Goal: Task Accomplishment & Management: Manage account settings

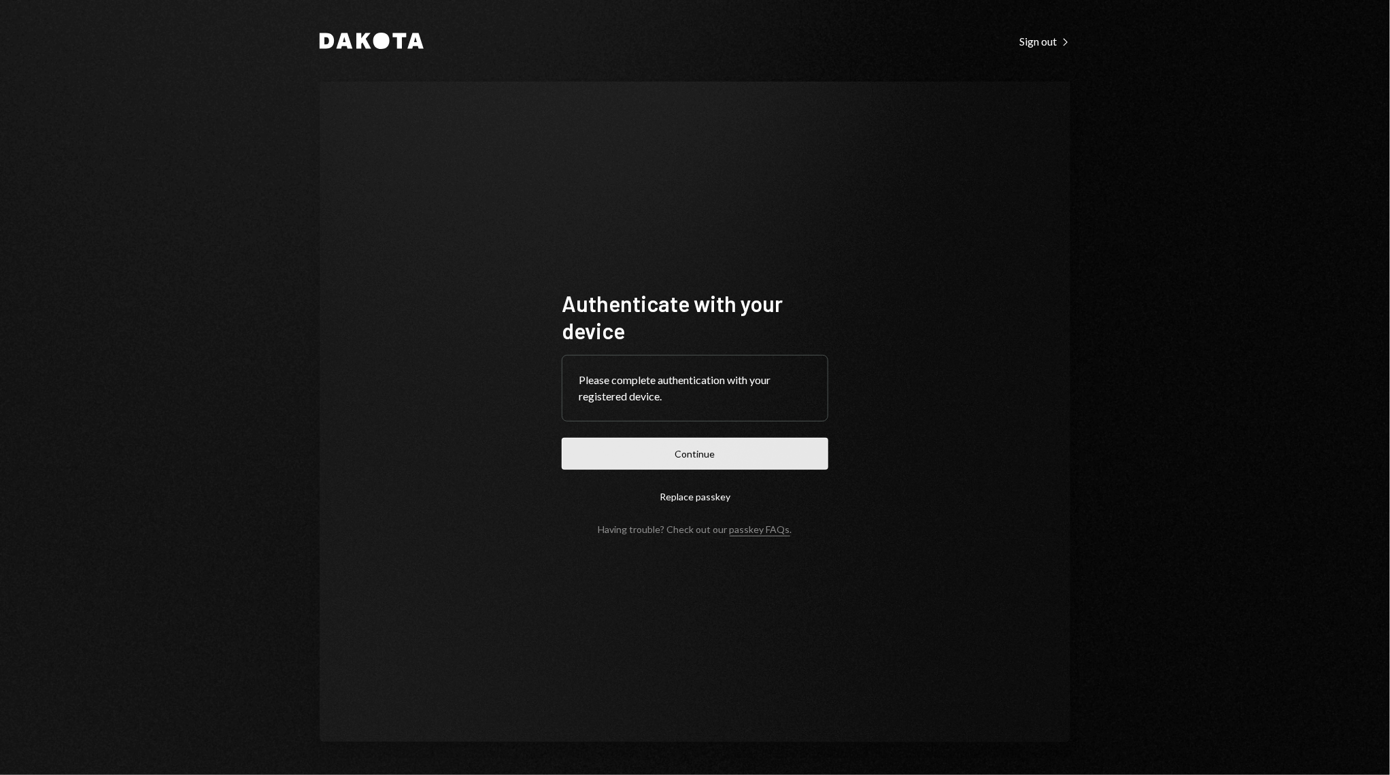
click at [704, 443] on button "Continue" at bounding box center [695, 454] width 267 height 32
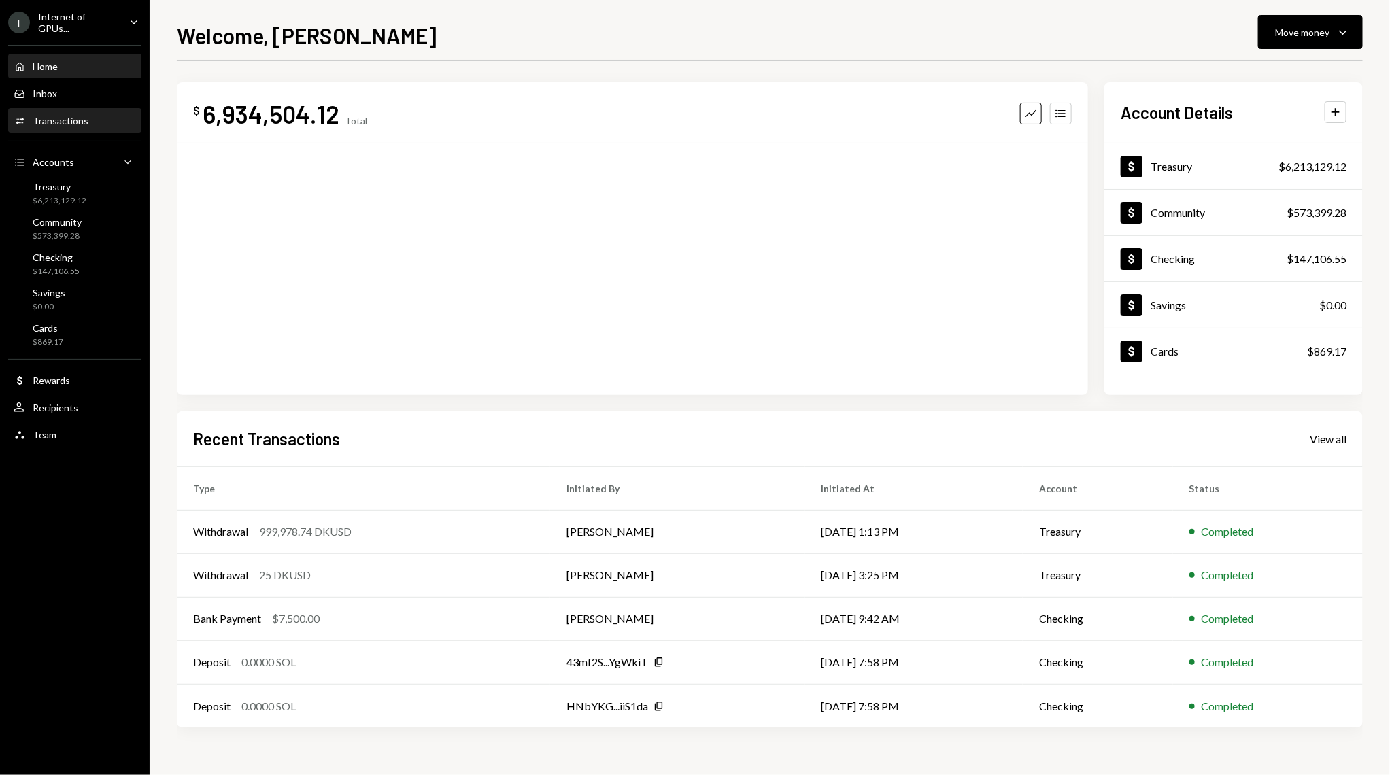
click at [119, 122] on div "Activities Transactions" at bounding box center [75, 121] width 122 height 12
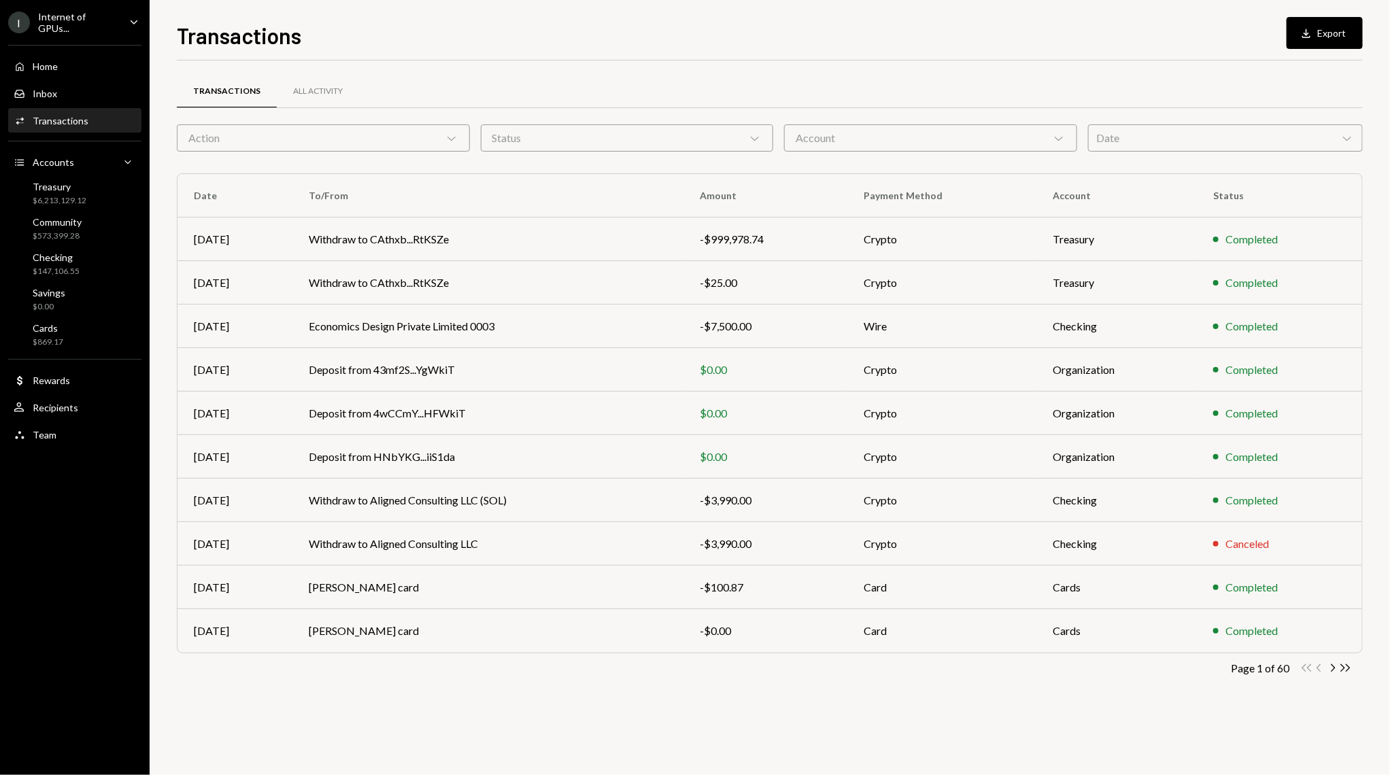
click at [352, 137] on div "Action Chevron Down" at bounding box center [323, 137] width 293 height 27
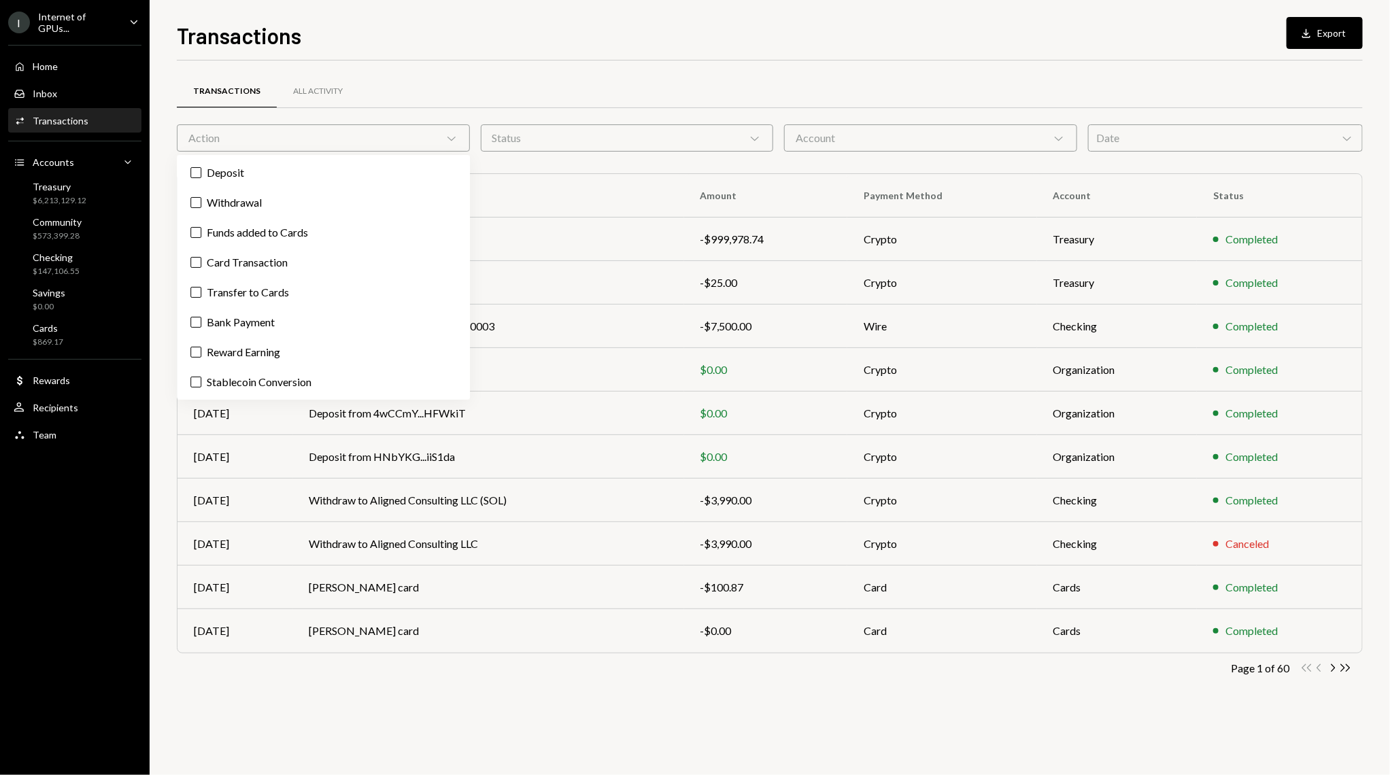
click at [248, 188] on div "Deposit Withdrawal Funds added to Cards Card Transaction Transfer to Cards Bank…" at bounding box center [323, 277] width 293 height 245
click at [247, 201] on label "Withdrawal" at bounding box center [323, 202] width 282 height 24
click at [201, 201] on button "Withdrawal" at bounding box center [195, 202] width 11 height 11
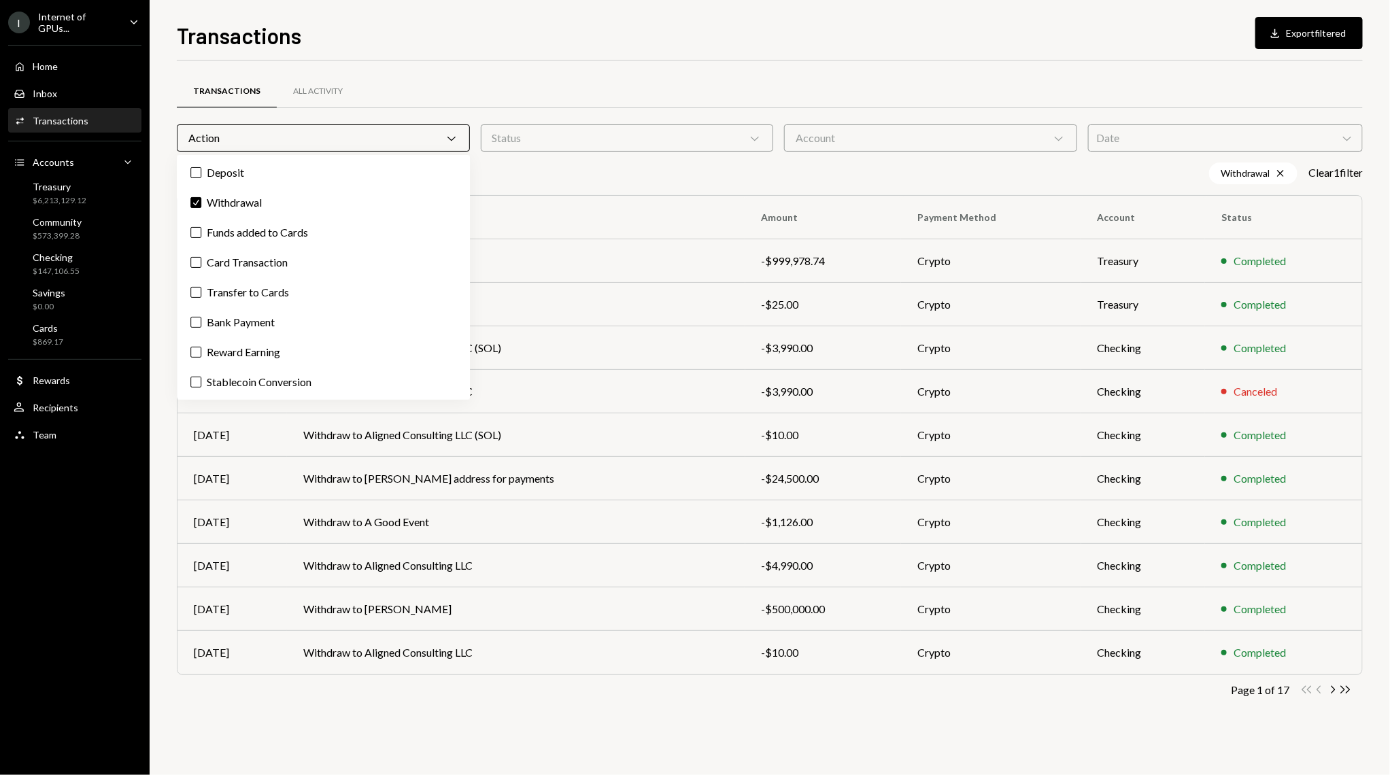
click at [575, 196] on th "To/From" at bounding box center [516, 218] width 458 height 44
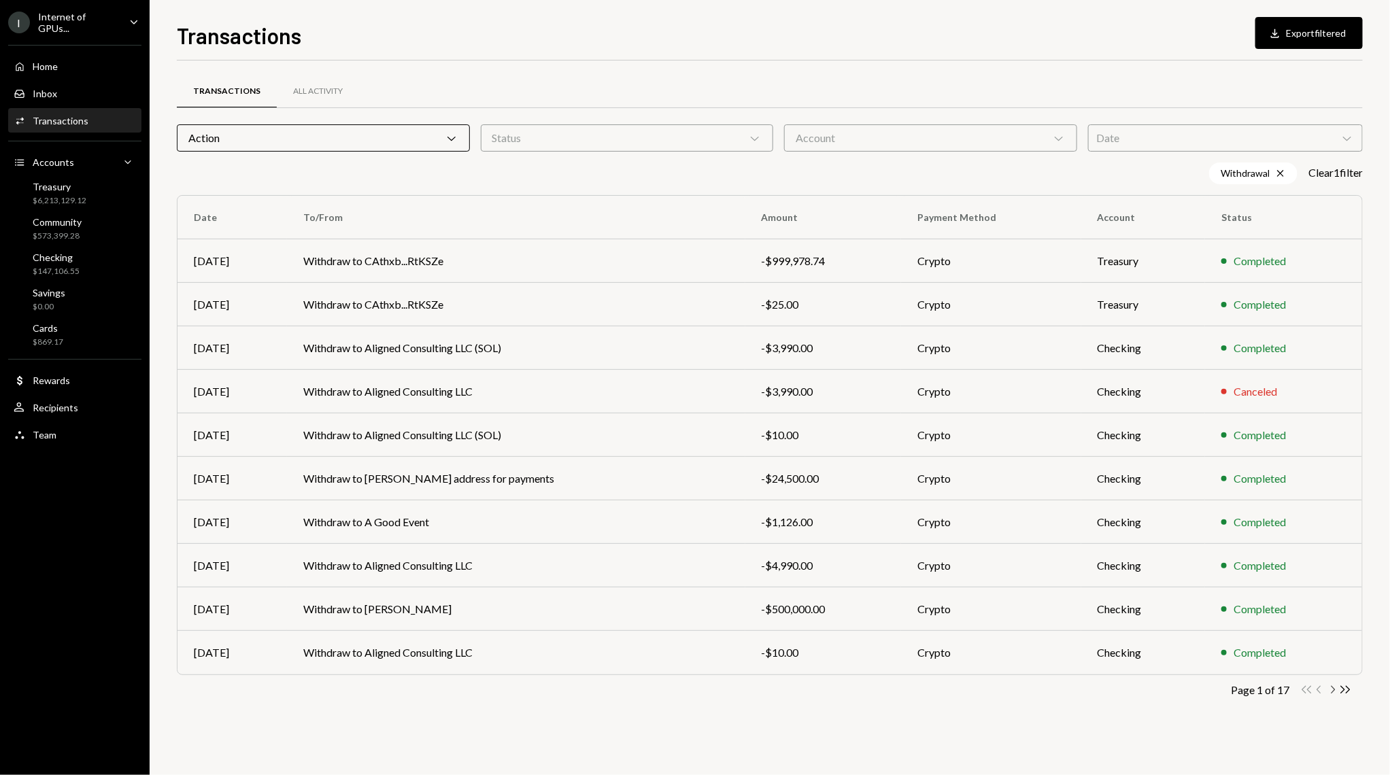
click at [1329, 688] on icon "Chevron Right" at bounding box center [1332, 689] width 13 height 13
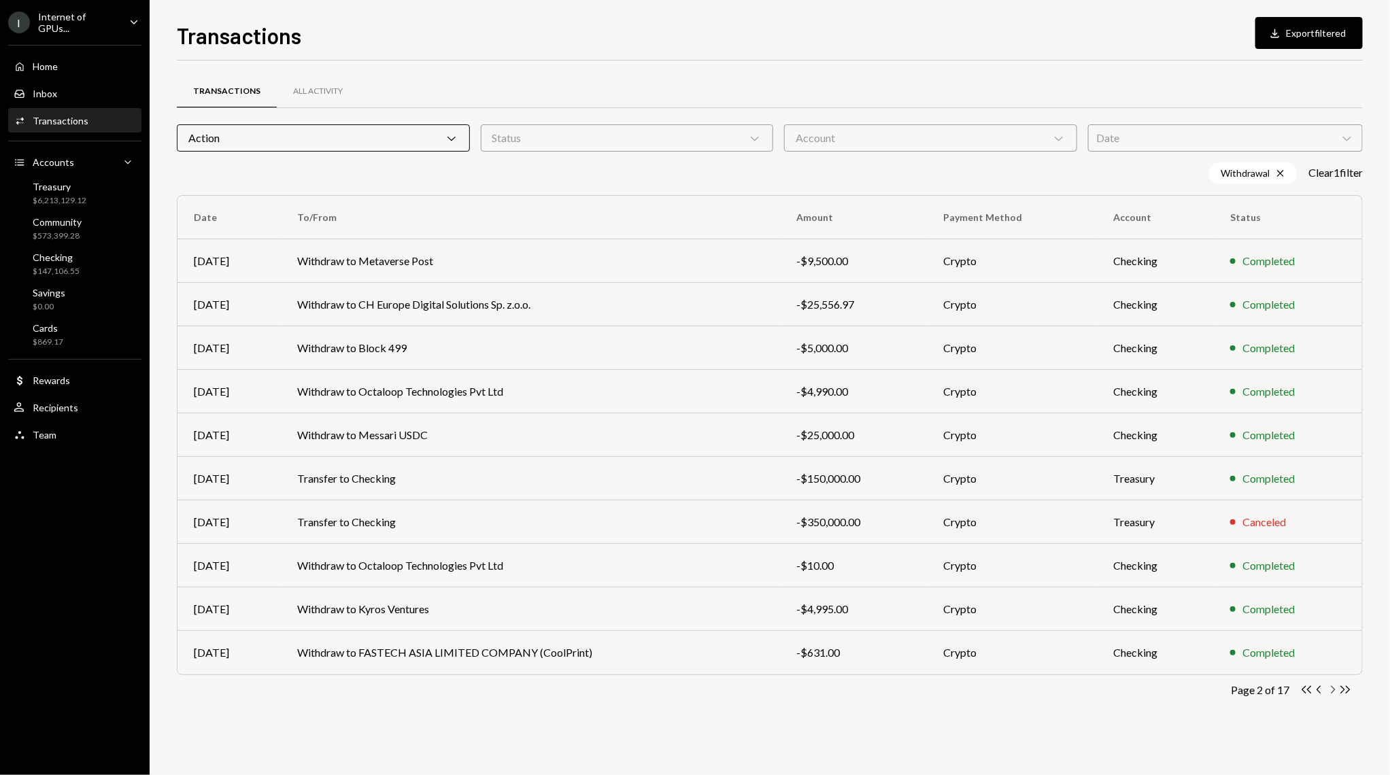
click at [1333, 687] on icon "button" at bounding box center [1333, 689] width 4 height 7
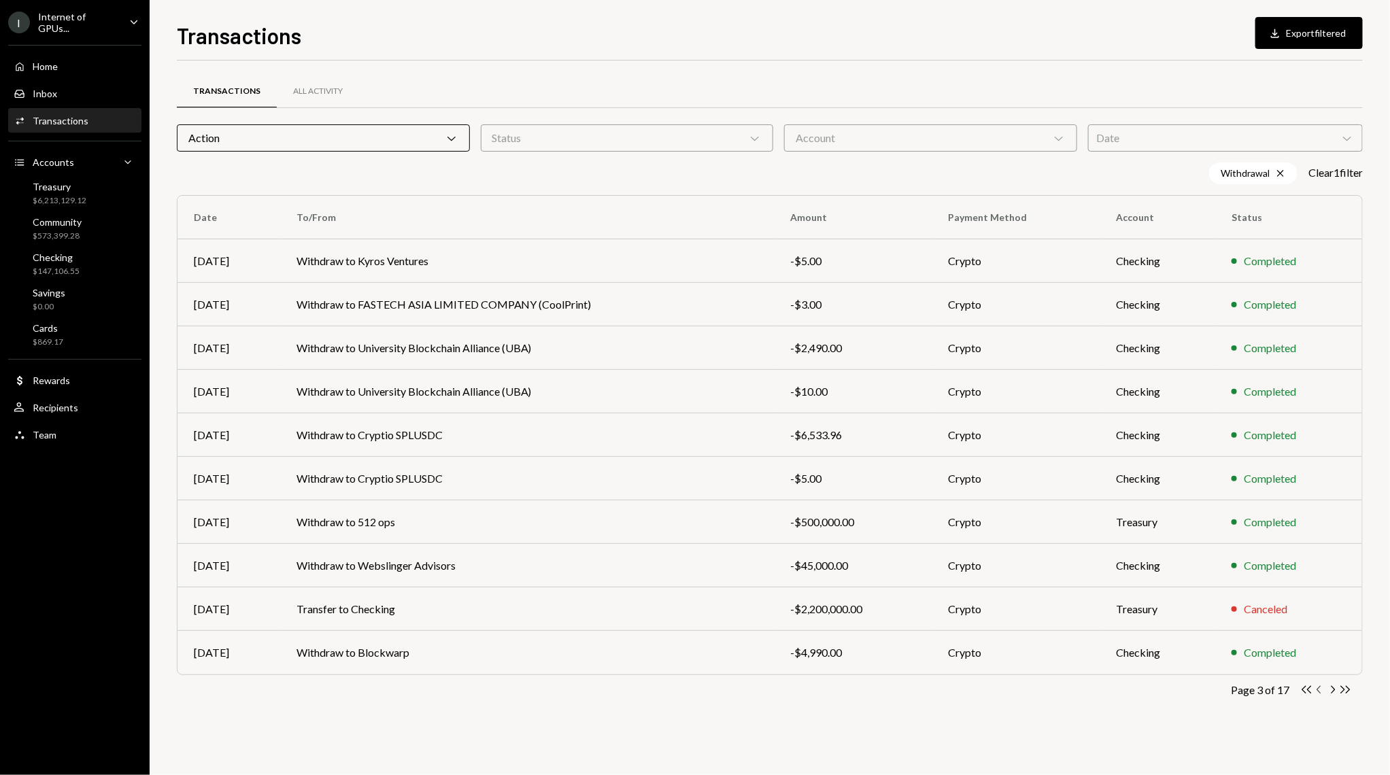
click at [1318, 687] on icon "Chevron Left" at bounding box center [1319, 689] width 13 height 13
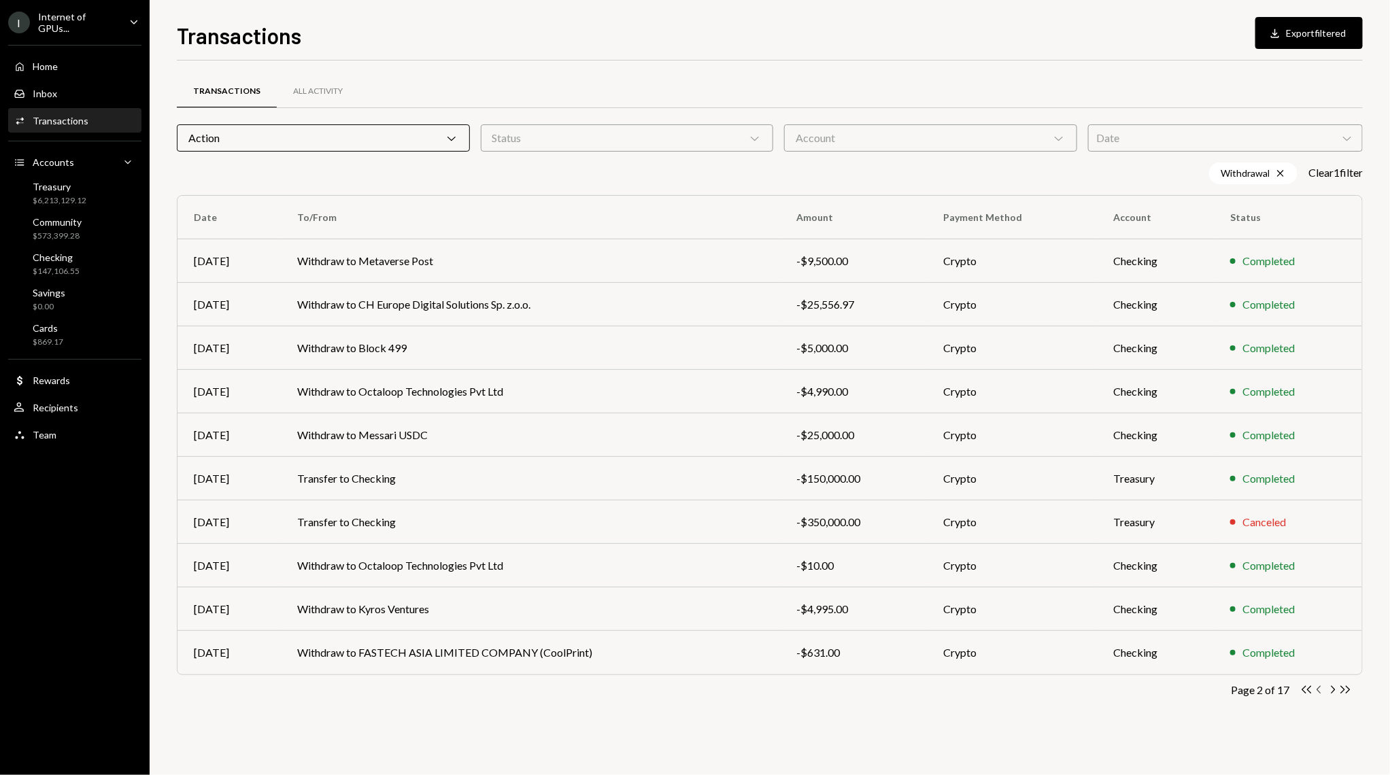
click at [1314, 684] on icon "Chevron Left" at bounding box center [1319, 689] width 13 height 13
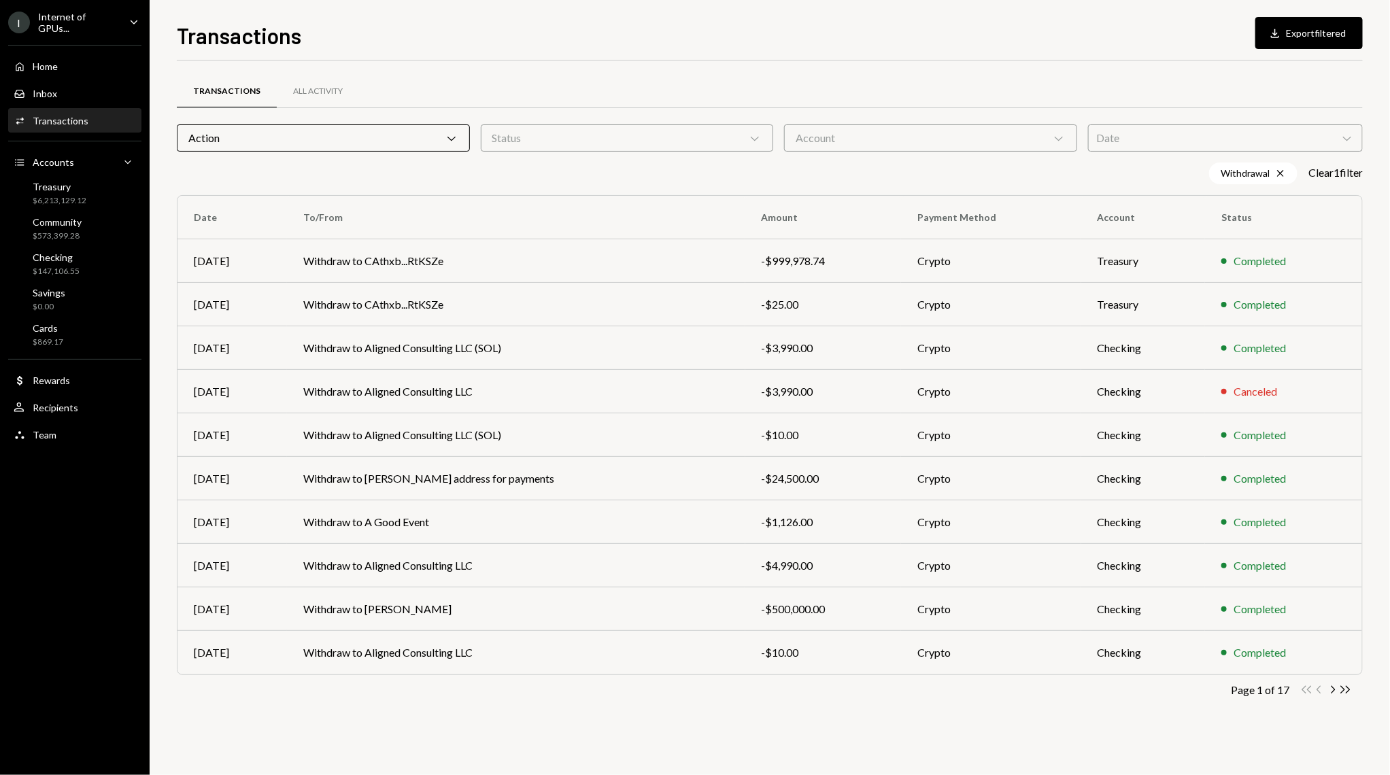
click at [223, 135] on div "Action Chevron Down" at bounding box center [323, 137] width 293 height 27
click at [150, 152] on div "Transactions Download Export filtered Transactions All Activity Action Chevron …" at bounding box center [770, 387] width 1240 height 775
click at [88, 55] on div "Home Home" at bounding box center [75, 66] width 122 height 23
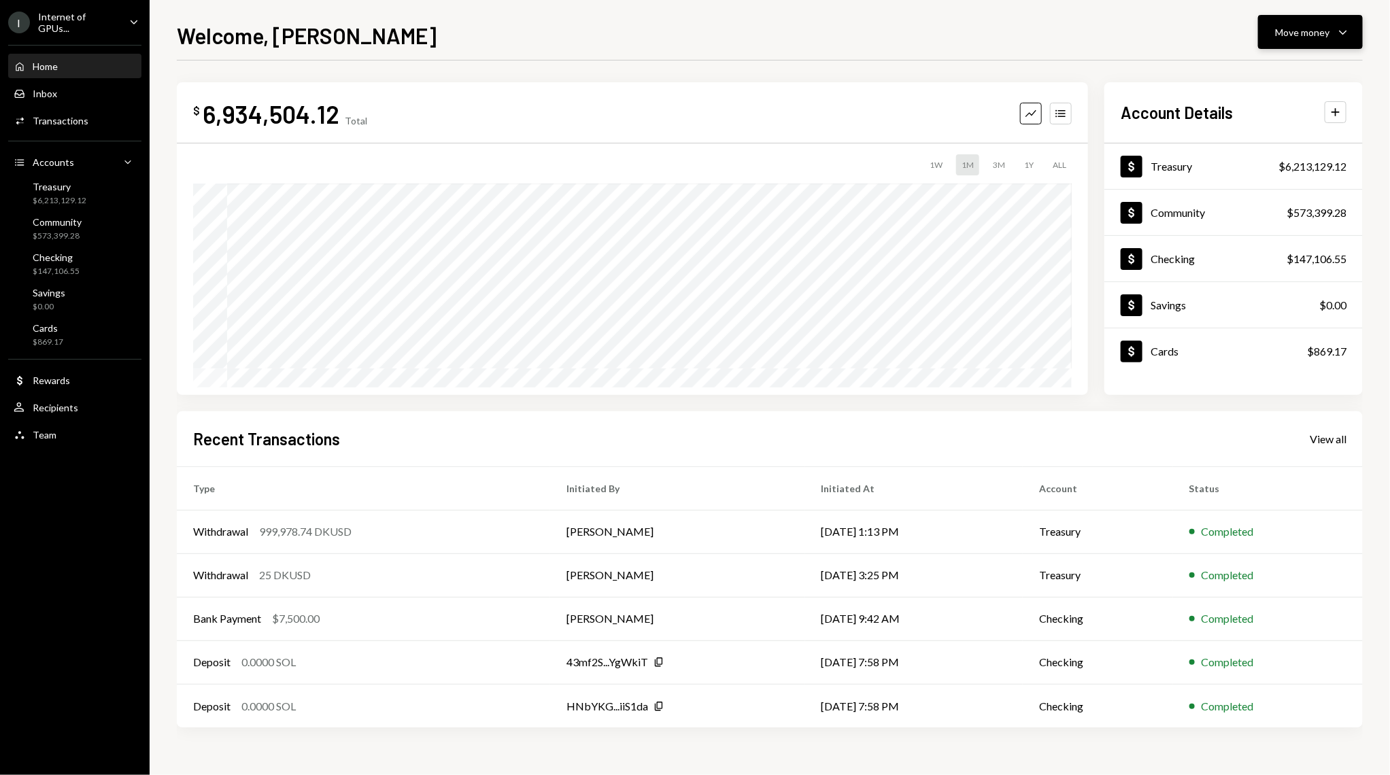
click at [1344, 27] on icon "Caret Down" at bounding box center [1343, 32] width 16 height 16
click at [1293, 68] on div "Send" at bounding box center [1299, 73] width 99 height 14
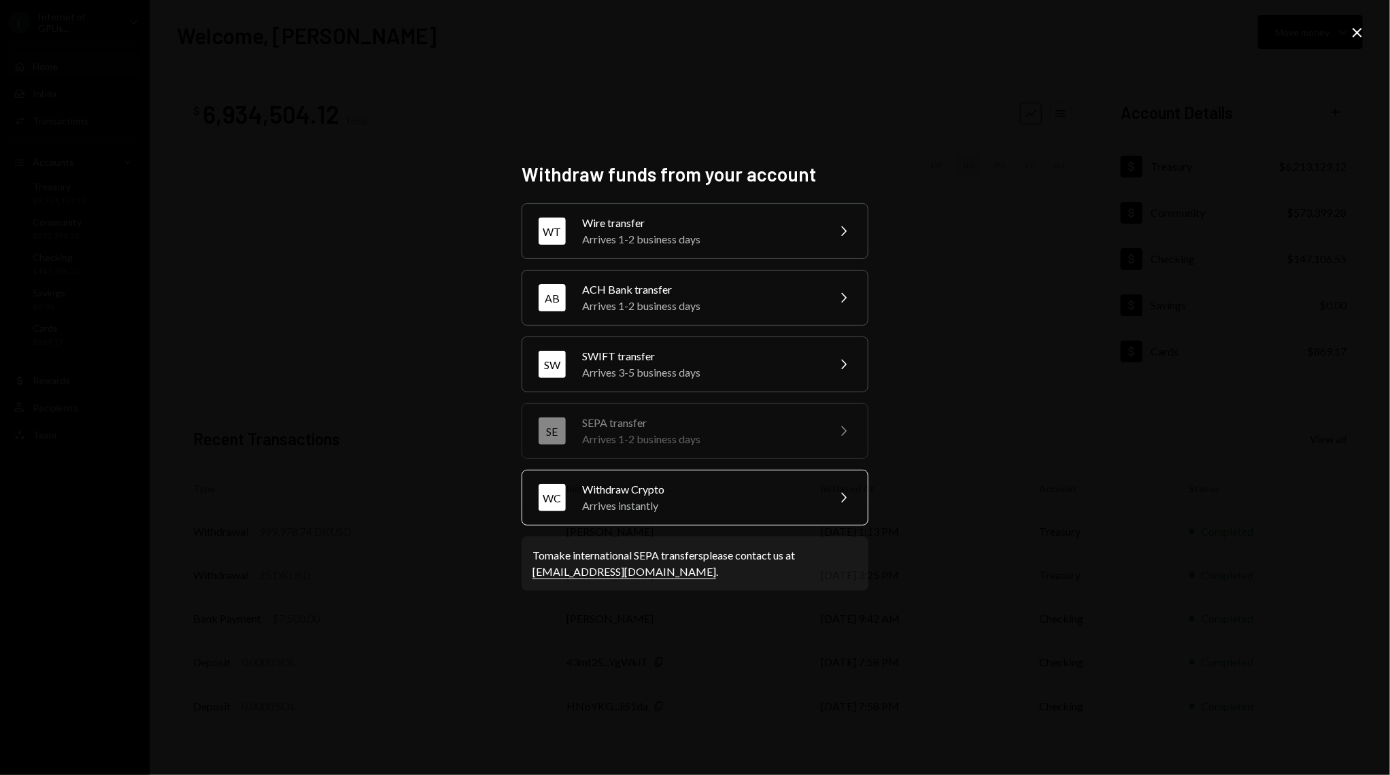
click at [720, 487] on div "Withdraw Crypto" at bounding box center [700, 489] width 237 height 16
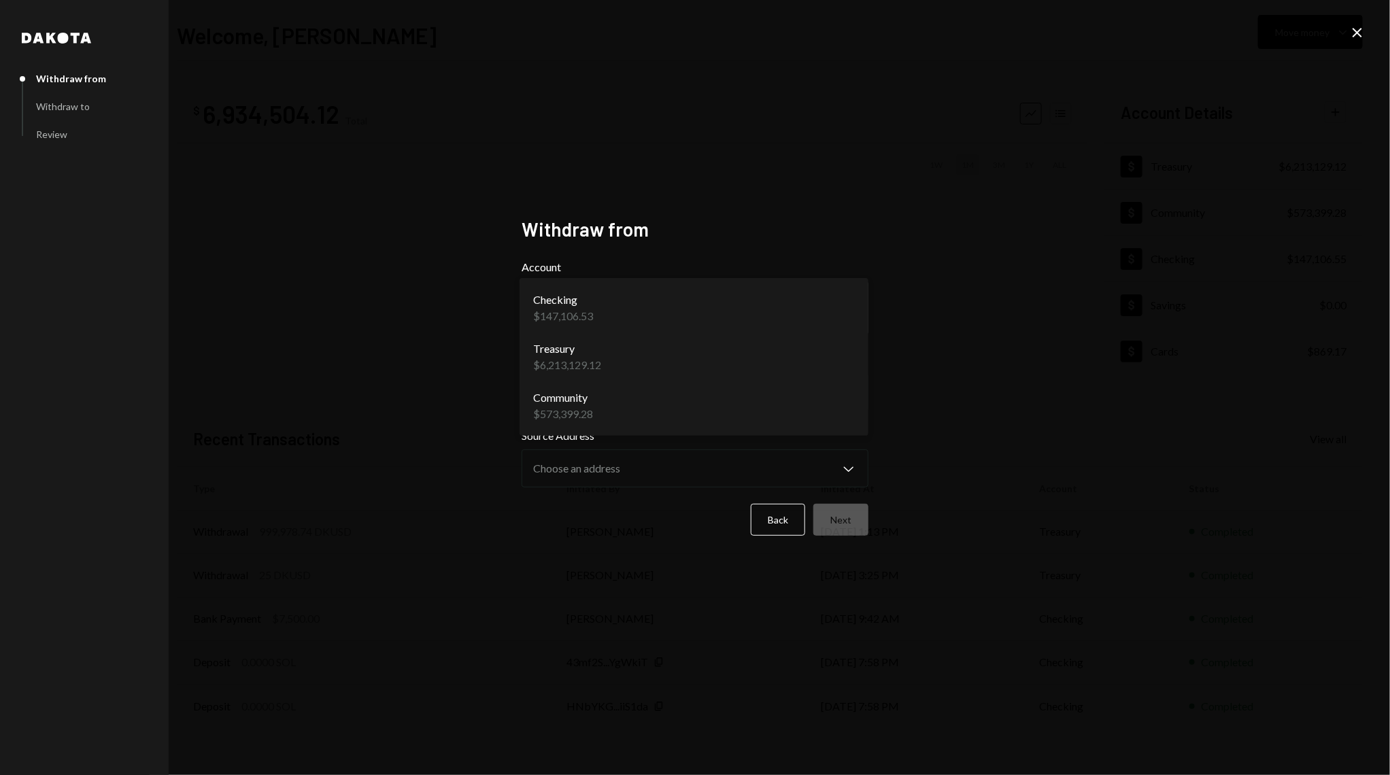
click at [618, 300] on body "I Internet of GPUs... Caret Down Home Home Inbox Inbox Activities Transactions …" at bounding box center [695, 387] width 1390 height 775
select select "**********"
click at [614, 390] on body "I Internet of GPUs... Caret Down Home Home Inbox Inbox Activities Transactions …" at bounding box center [695, 387] width 1390 height 775
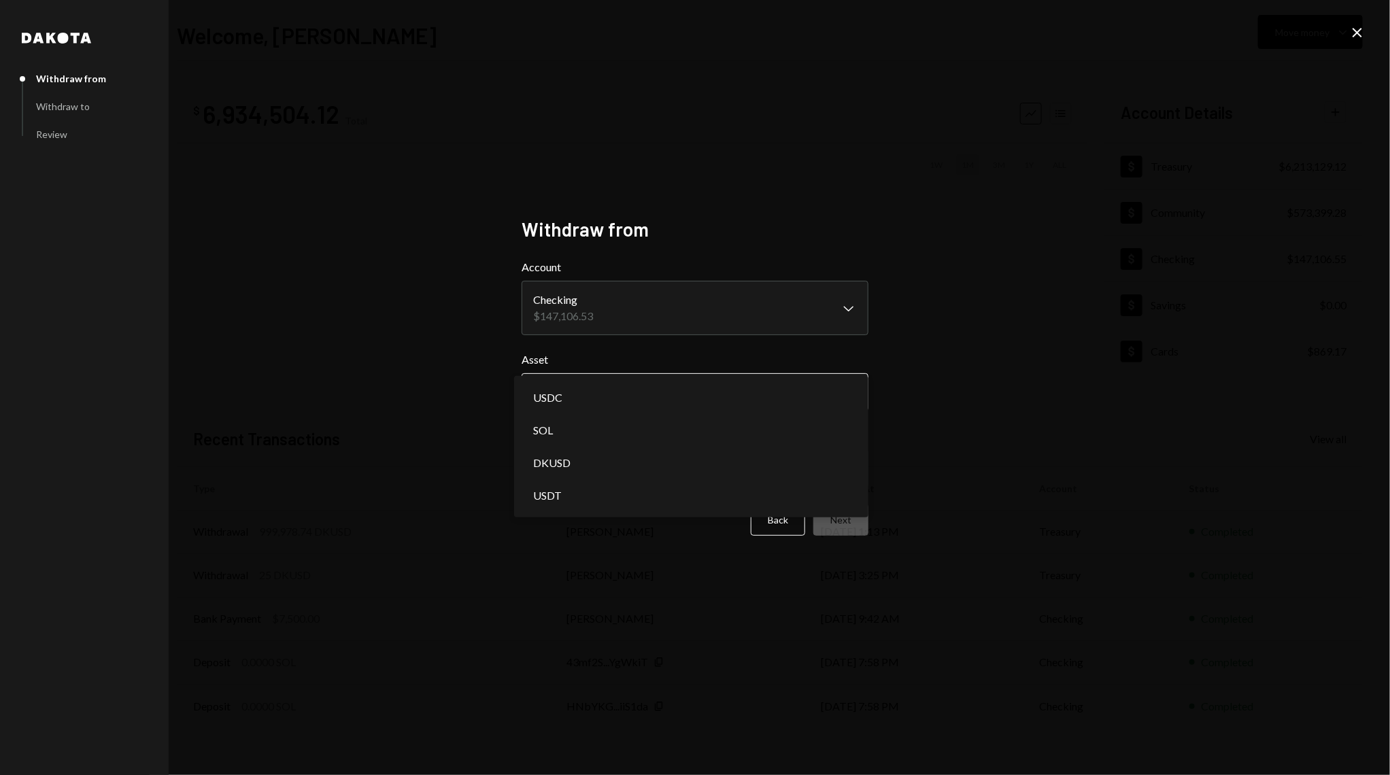
select select "****"
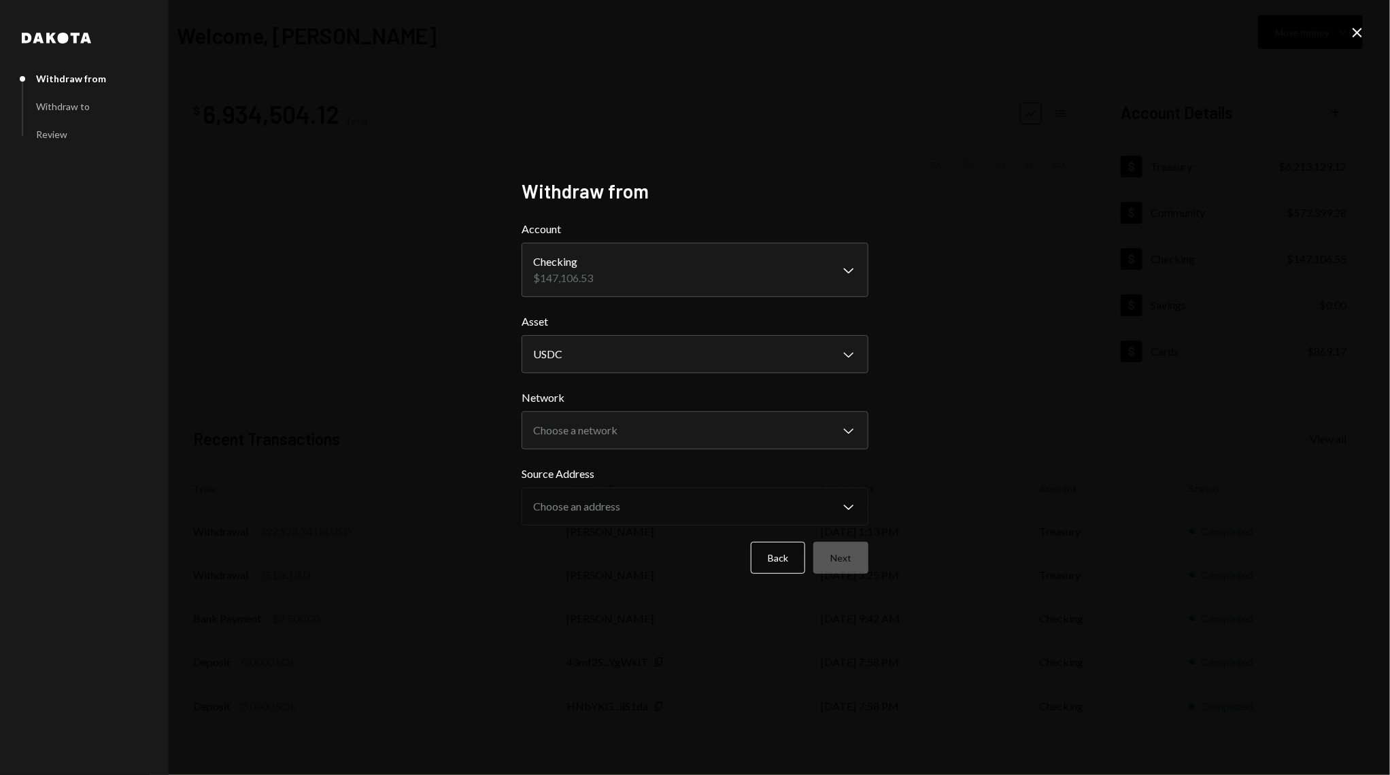
click at [632, 453] on form "**********" at bounding box center [695, 397] width 347 height 353
click at [638, 436] on body "I Internet of GPUs... Caret Down Home Home Inbox Inbox Activities Transactions …" at bounding box center [695, 387] width 1390 height 775
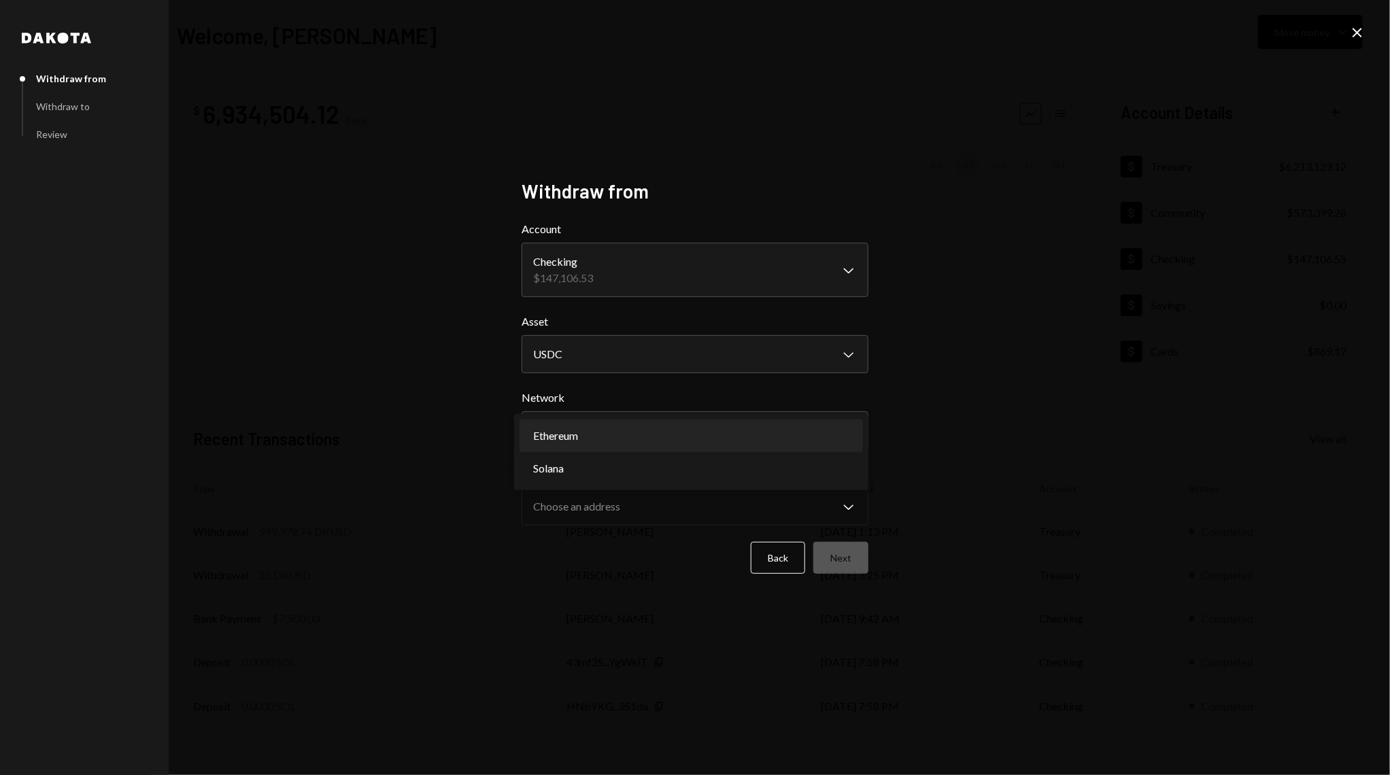
select select "**********"
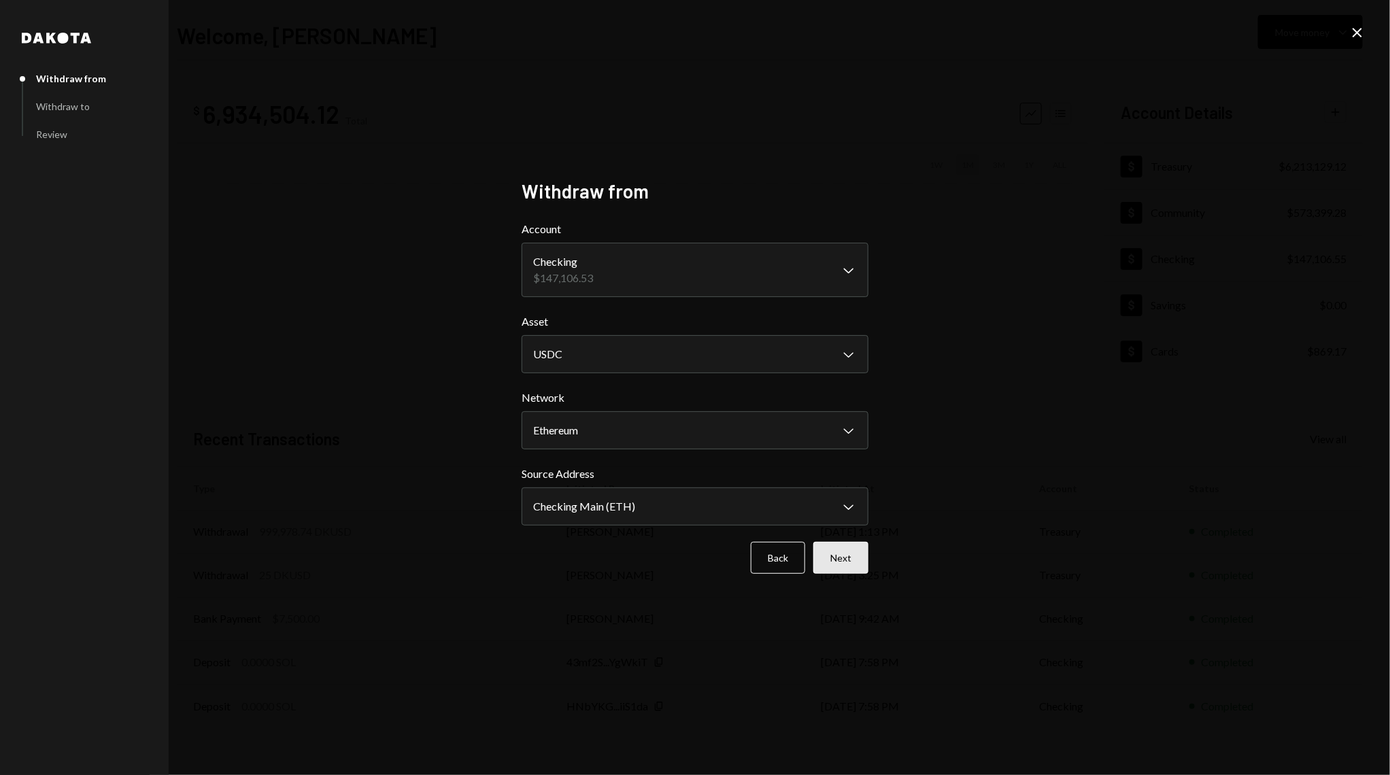
click at [851, 560] on button "Next" at bounding box center [840, 558] width 55 height 32
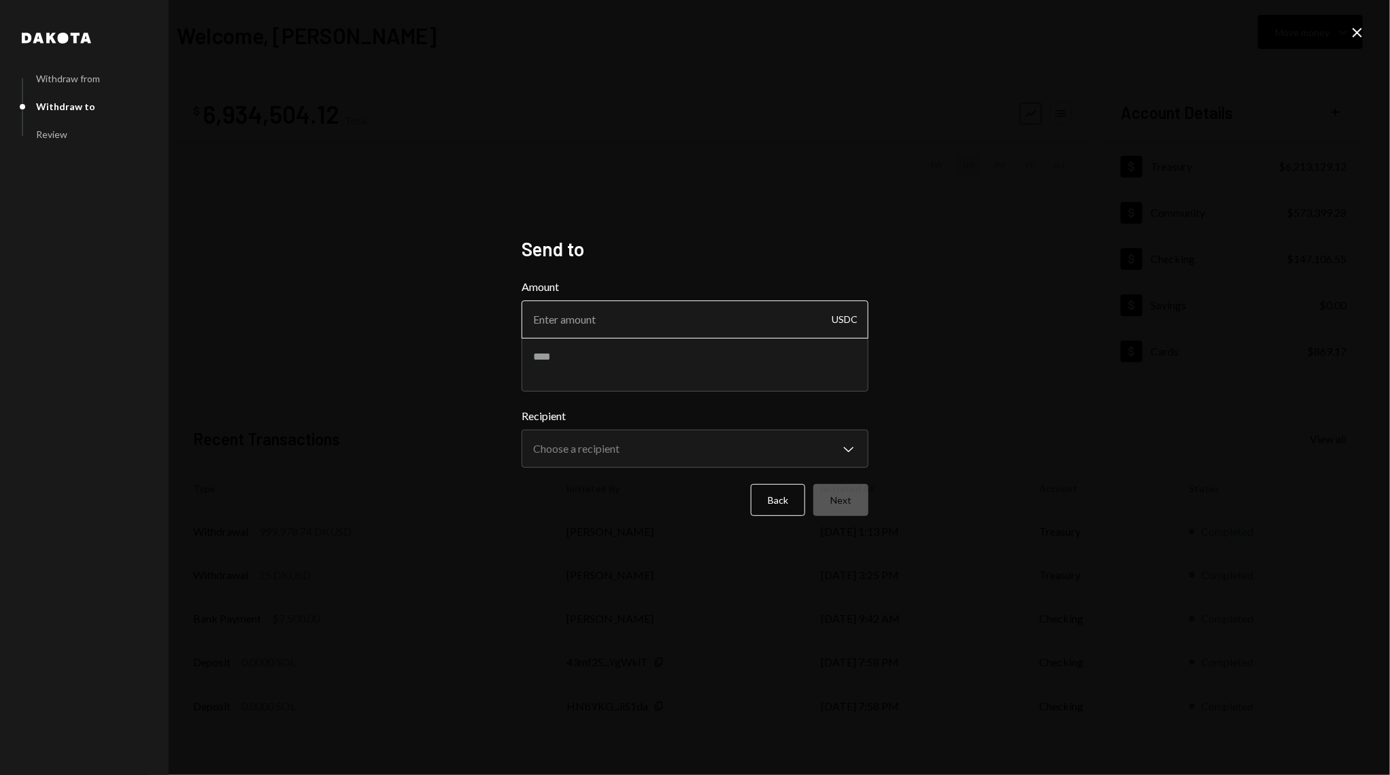
click at [574, 320] on input "Amount" at bounding box center [695, 320] width 347 height 38
type input "25000"
click at [641, 356] on textarea at bounding box center [695, 364] width 347 height 54
paste textarea "*******"
type textarea "**********"
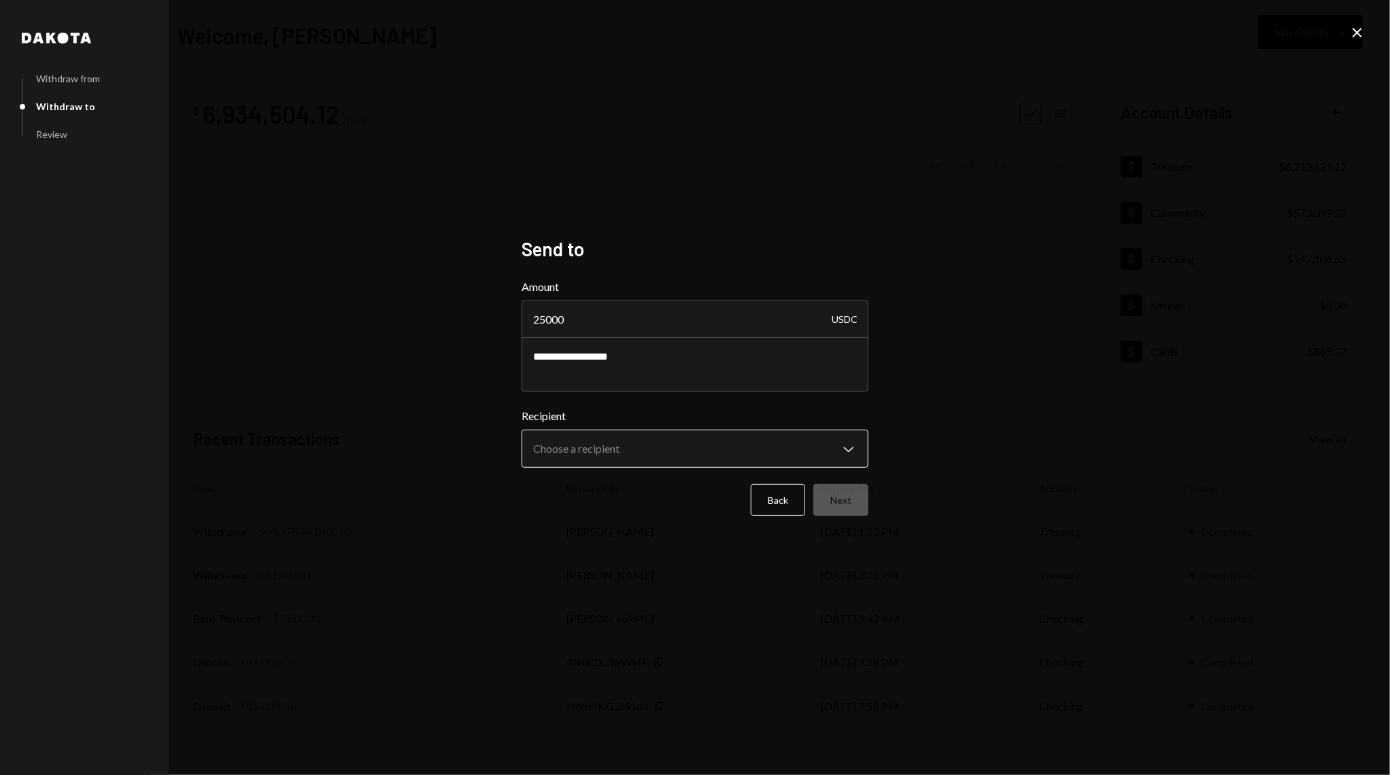
click at [661, 456] on body "I Internet of GPUs... Caret Down Home Home Inbox Inbox Activities Transactions …" at bounding box center [695, 387] width 1390 height 775
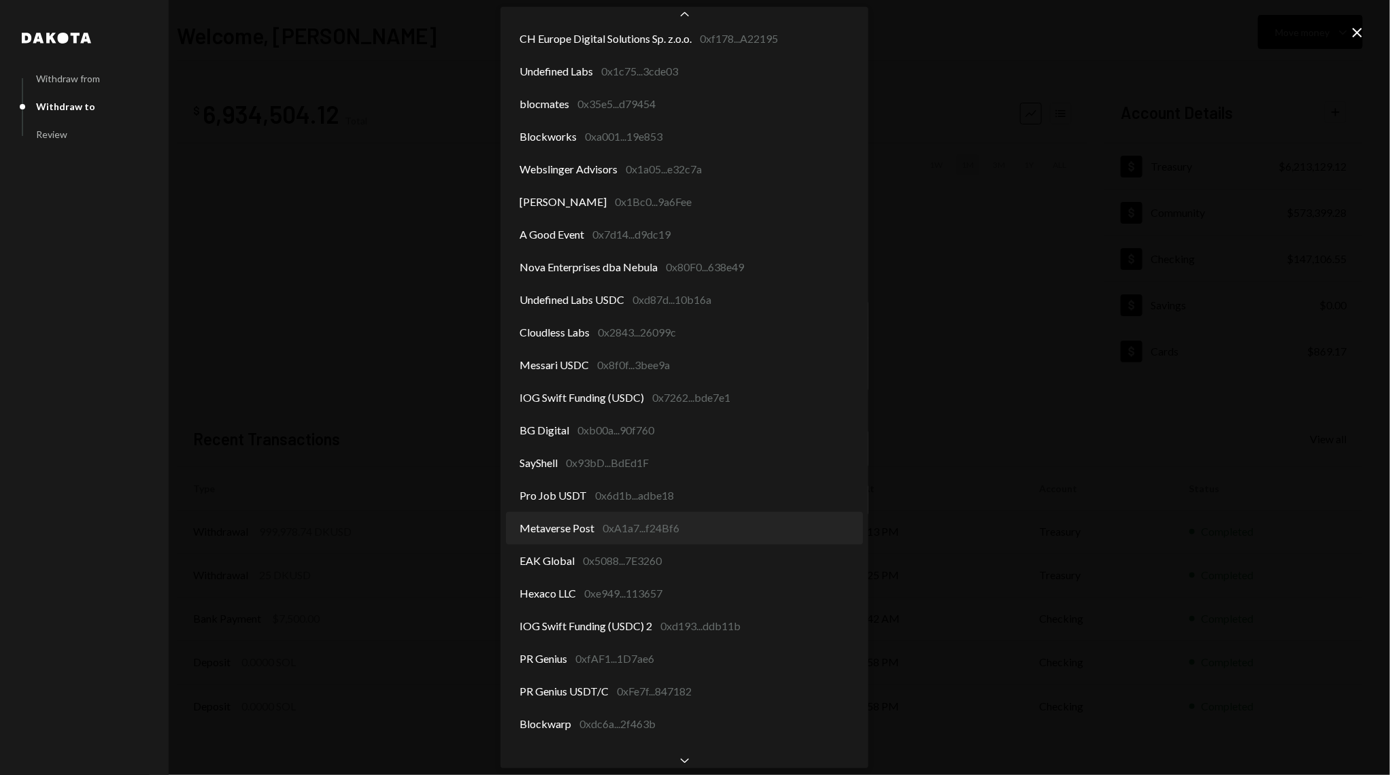
scroll to position [106, 0]
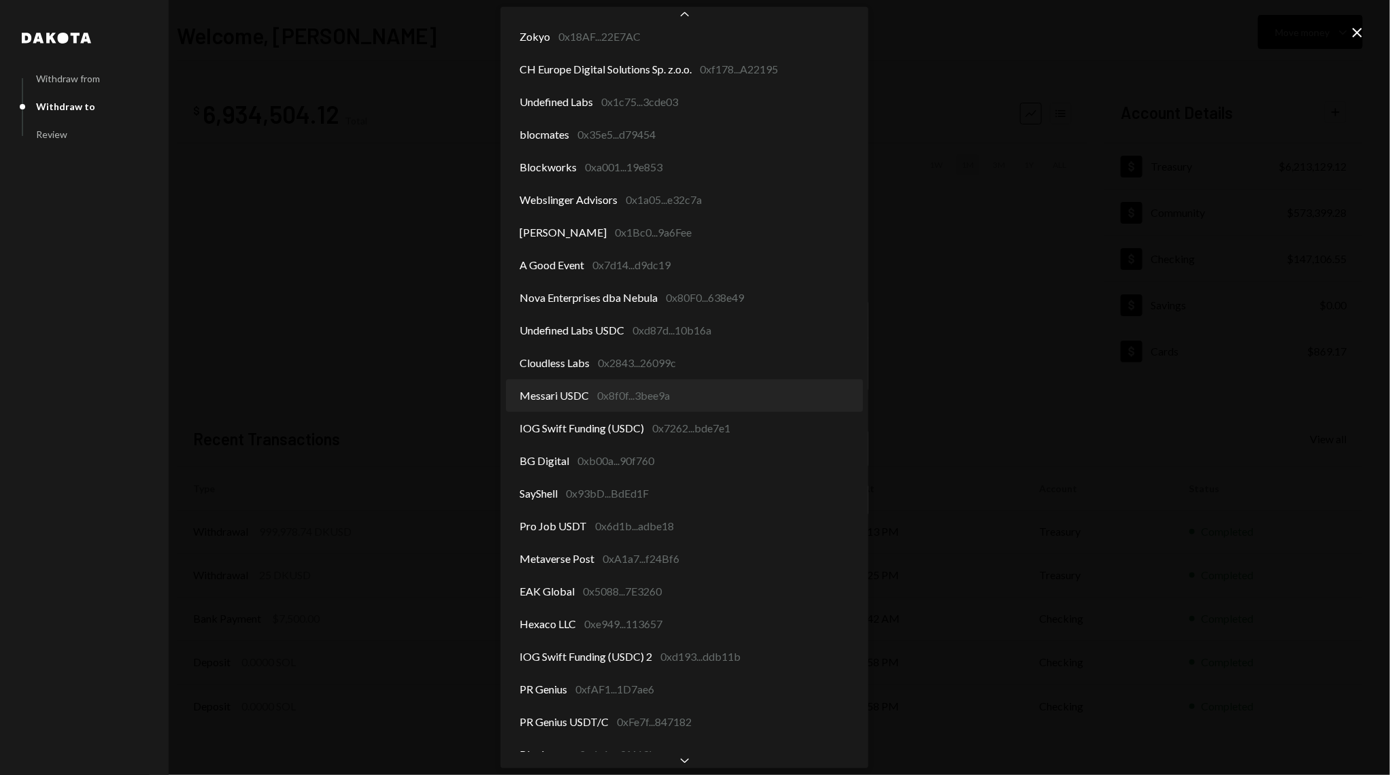
select select "**********"
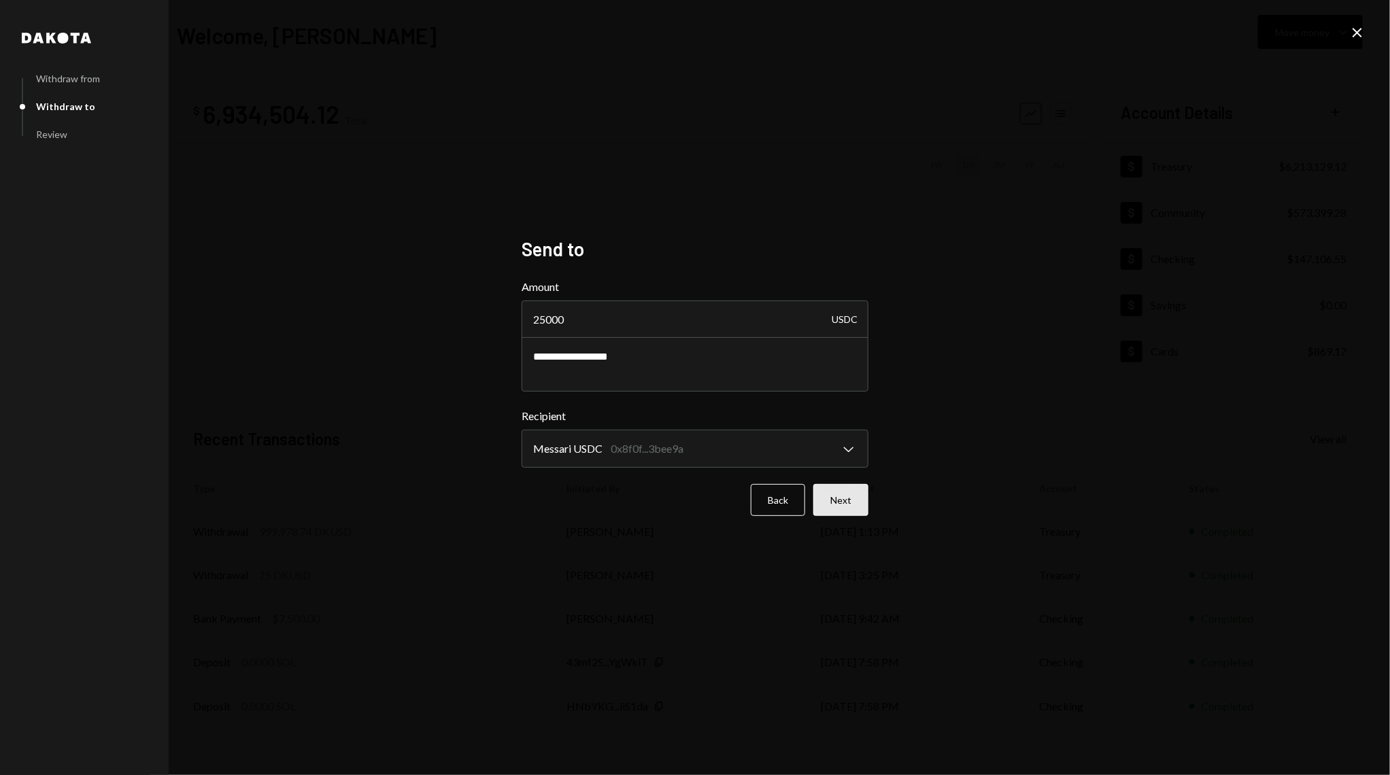
click at [863, 498] on button "Next" at bounding box center [840, 500] width 55 height 32
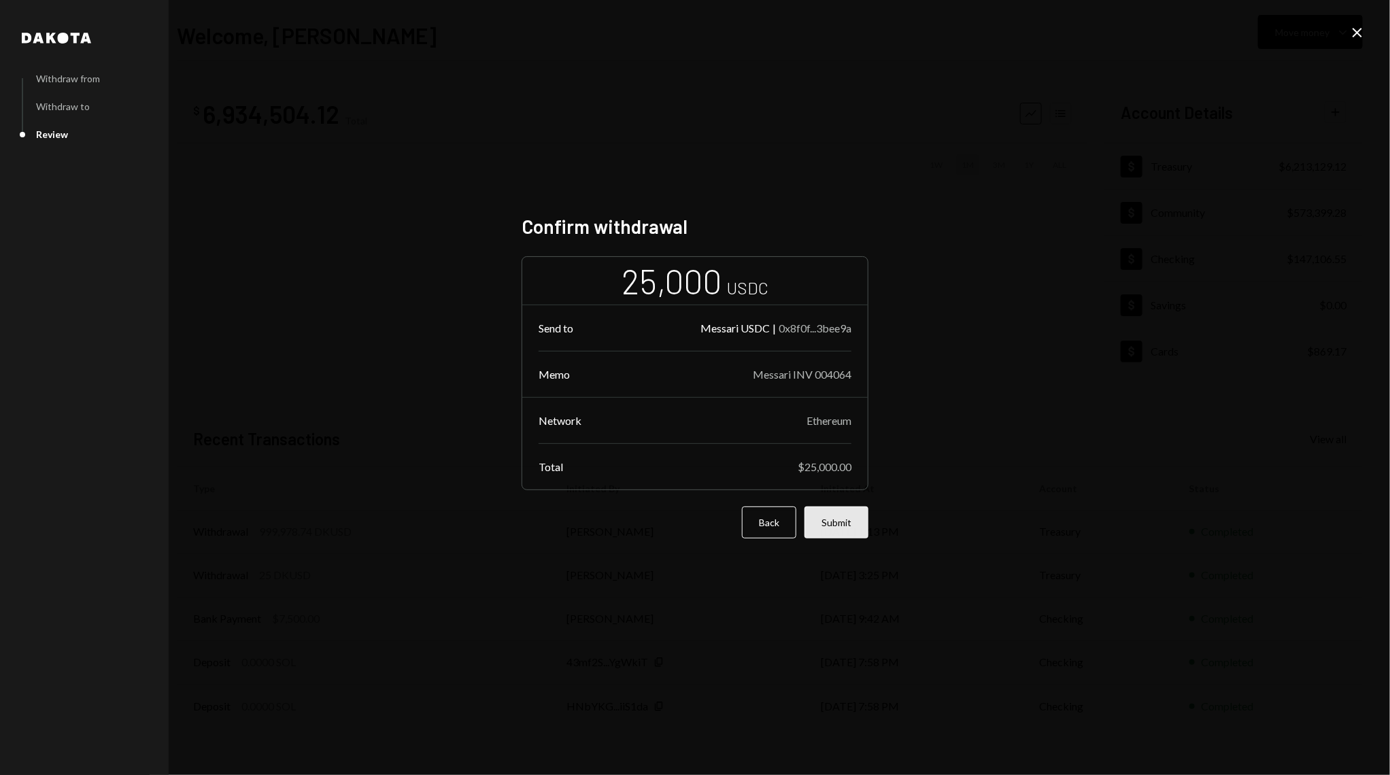
click at [851, 526] on button "Submit" at bounding box center [836, 523] width 64 height 32
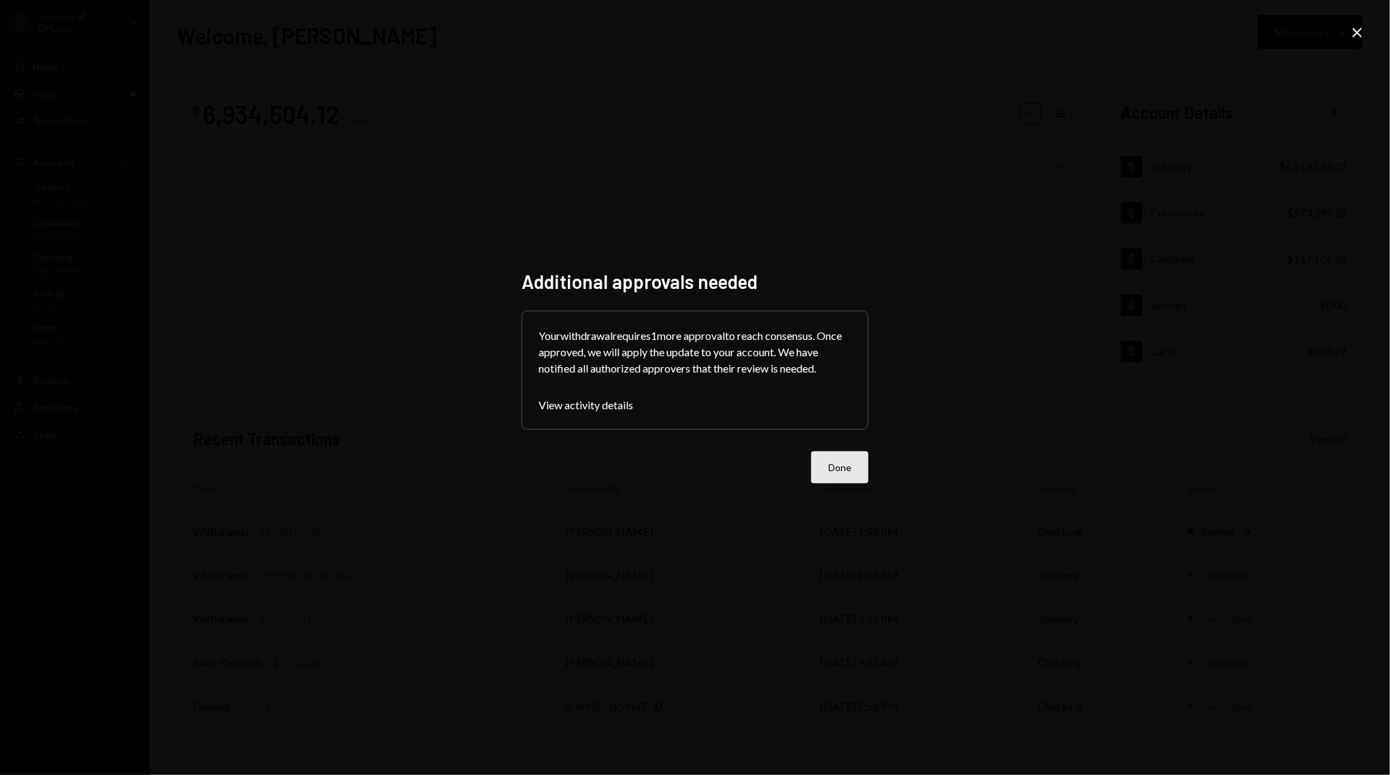
click at [855, 466] on button "Done" at bounding box center [839, 467] width 57 height 32
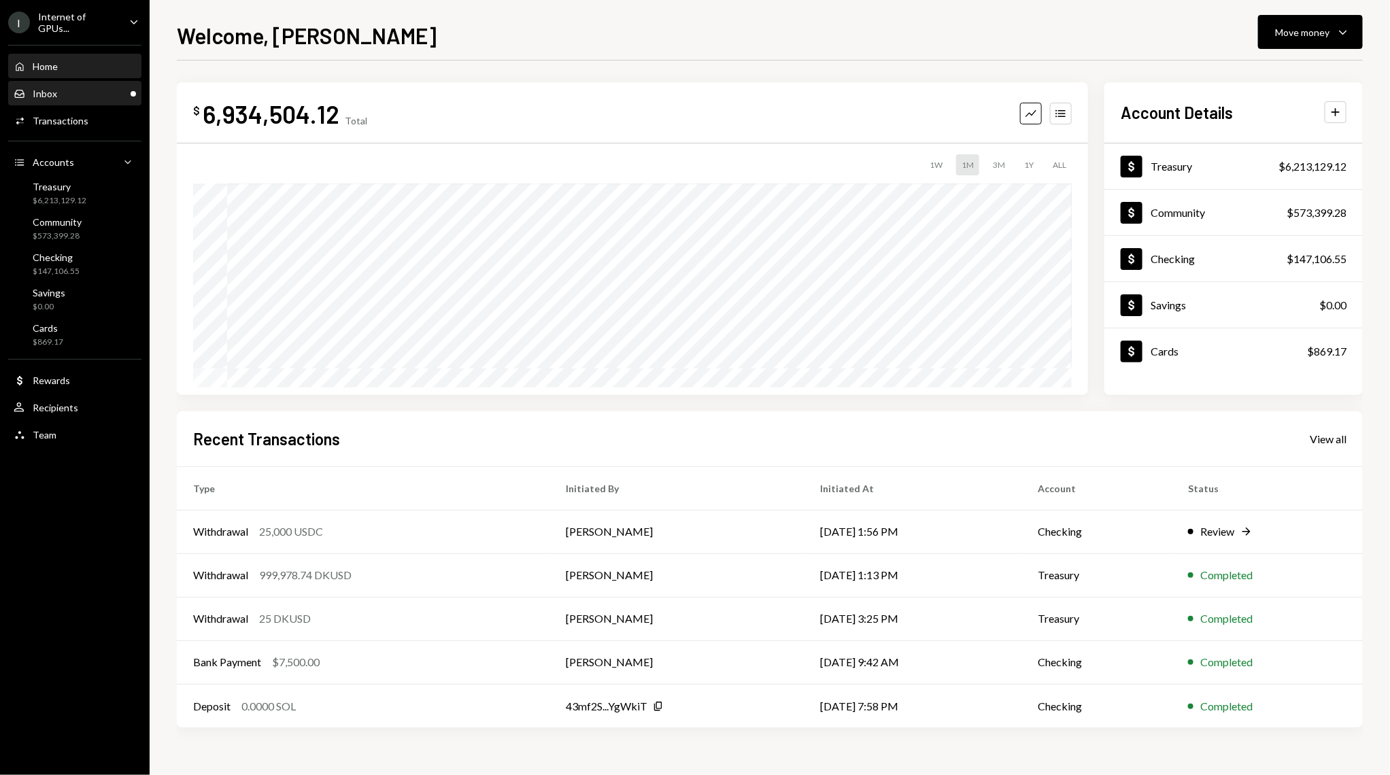
click at [94, 90] on div "Inbox Inbox" at bounding box center [75, 94] width 122 height 12
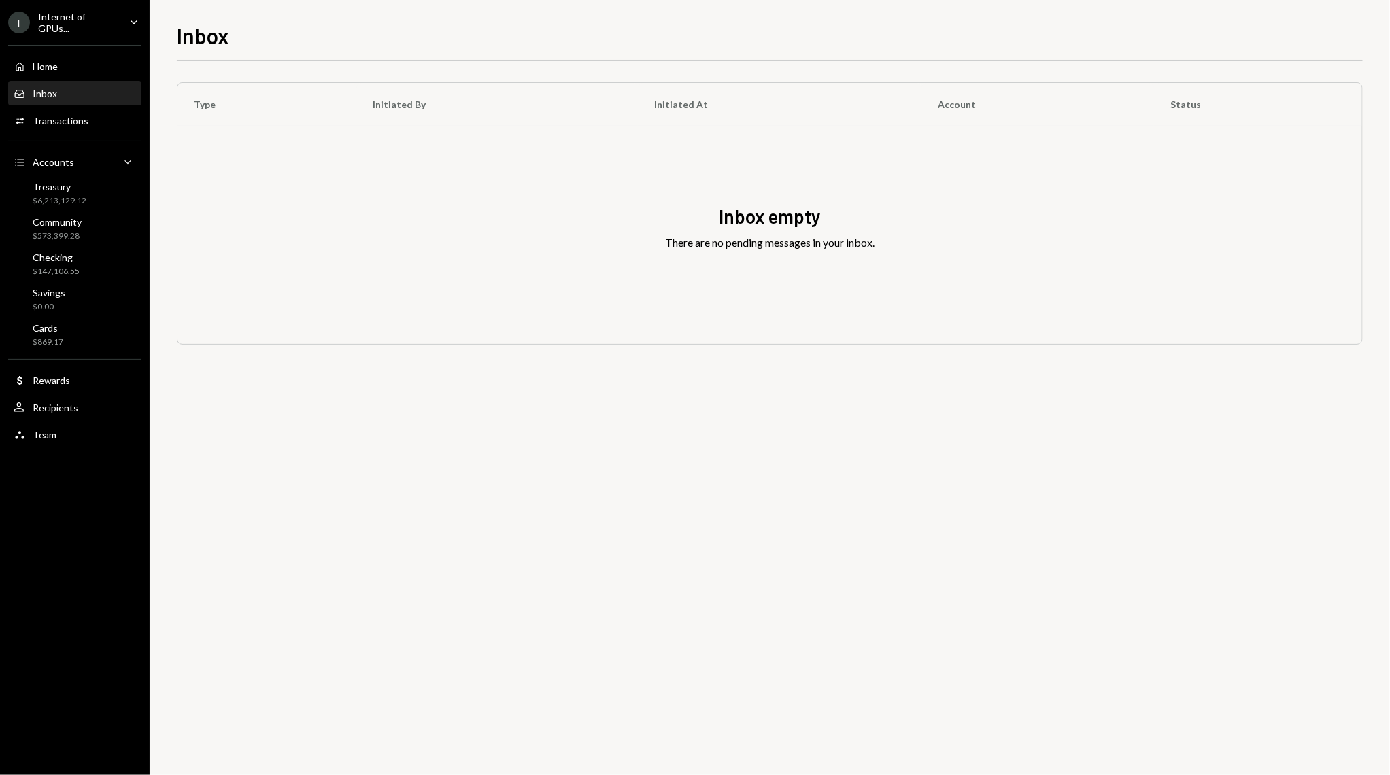
click at [276, 270] on div "Inbox empty There are no pending messages in your inbox." at bounding box center [769, 235] width 1184 height 218
click at [93, 115] on div "Activities Transactions" at bounding box center [75, 121] width 122 height 12
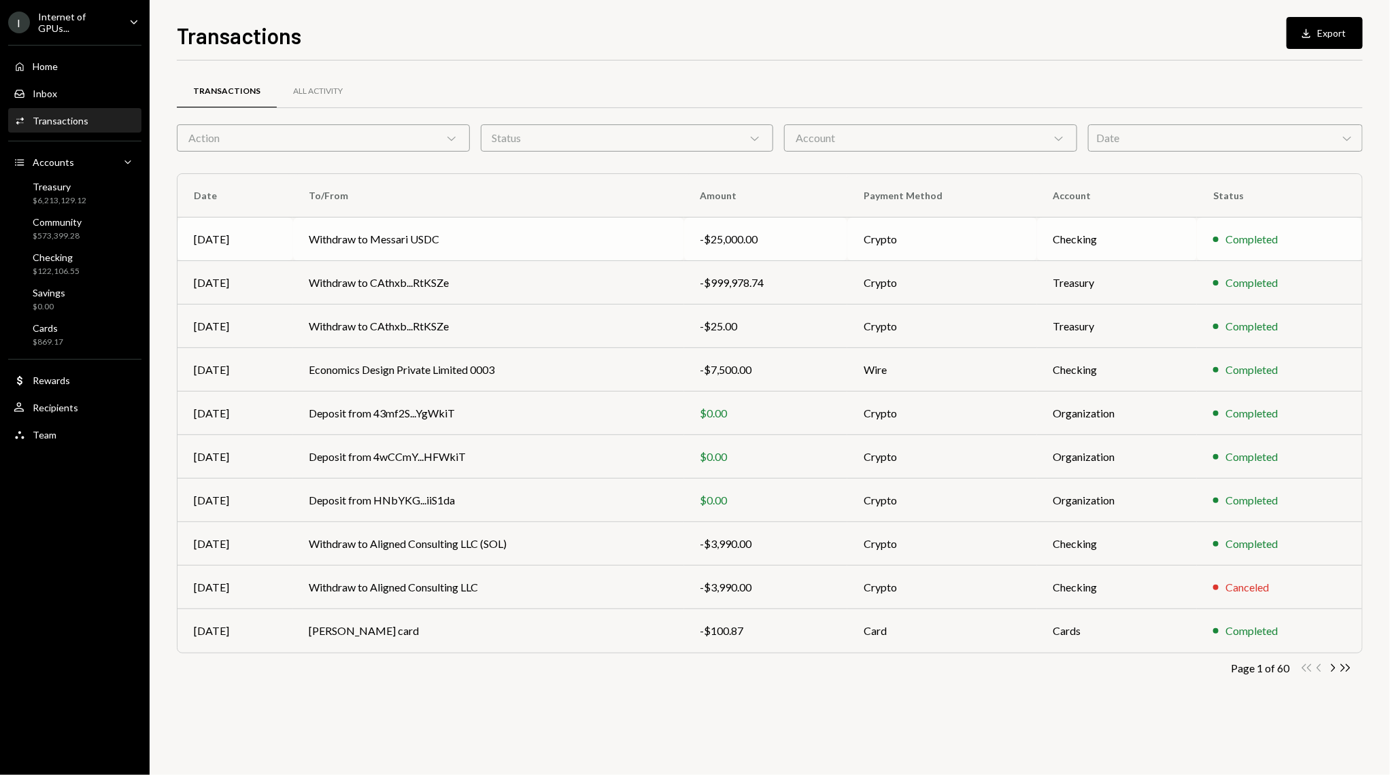
click at [418, 244] on td "Withdraw to Messari USDC" at bounding box center [488, 240] width 391 height 44
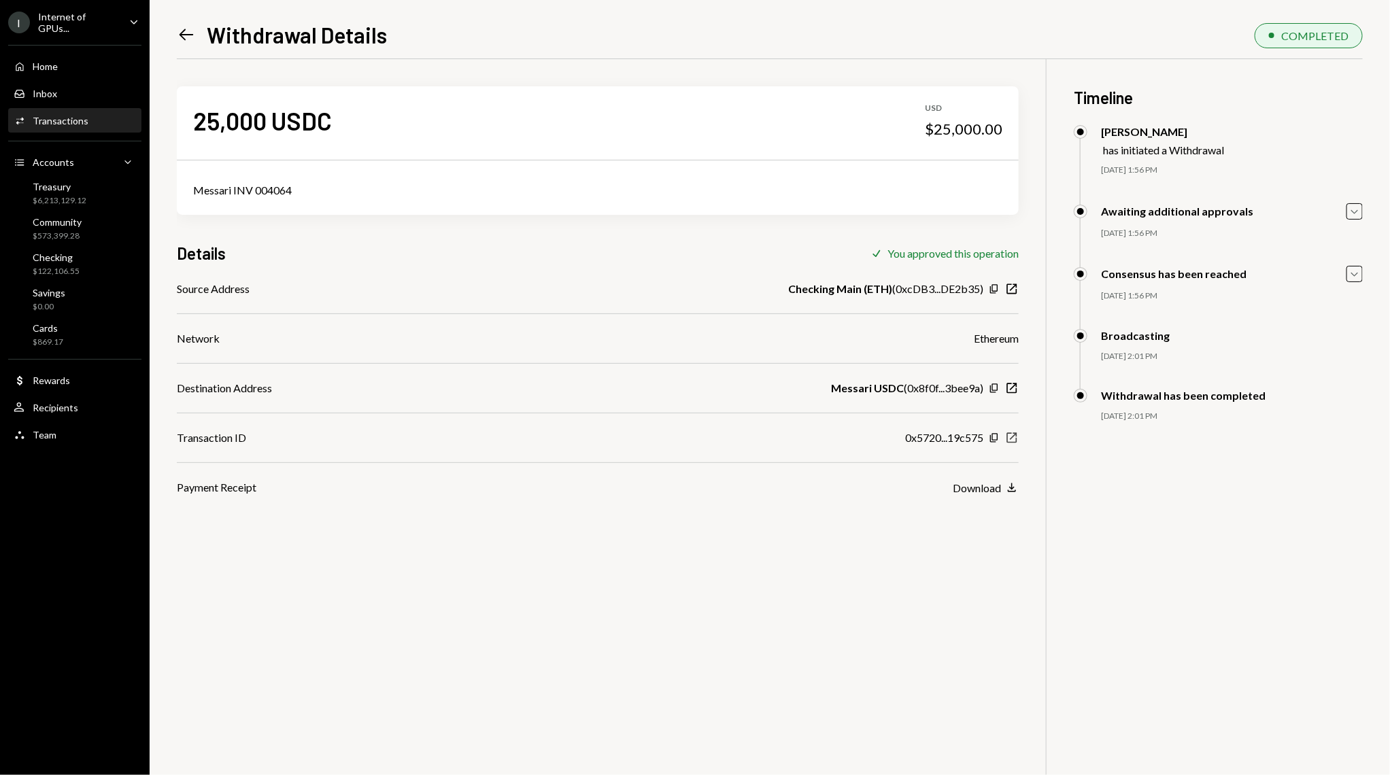
click at [1011, 439] on icon "button" at bounding box center [1012, 438] width 10 height 10
click at [240, 210] on div "Messari INV 004064" at bounding box center [598, 190] width 842 height 49
click at [72, 110] on div "Activities Transactions" at bounding box center [75, 120] width 122 height 23
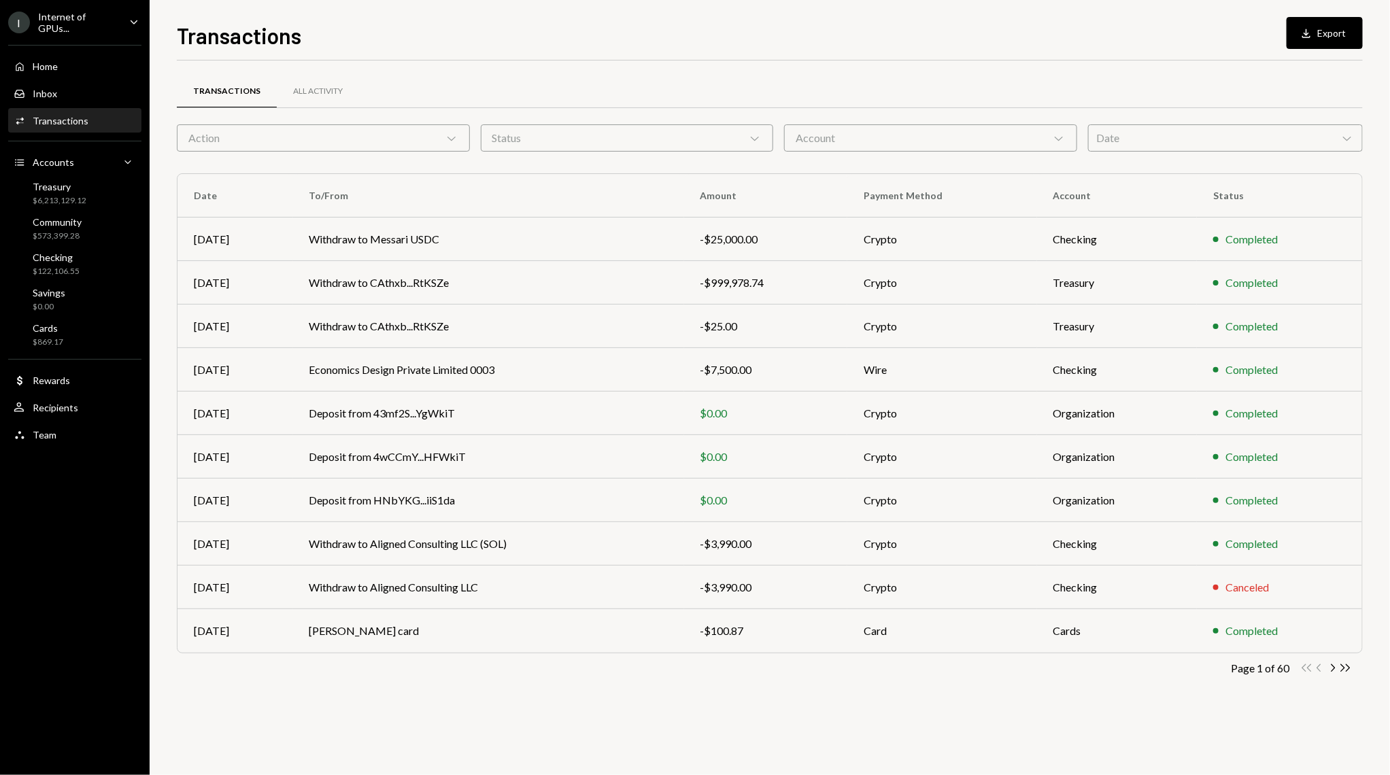
click at [297, 134] on div "Action Chevron Down" at bounding box center [323, 137] width 293 height 27
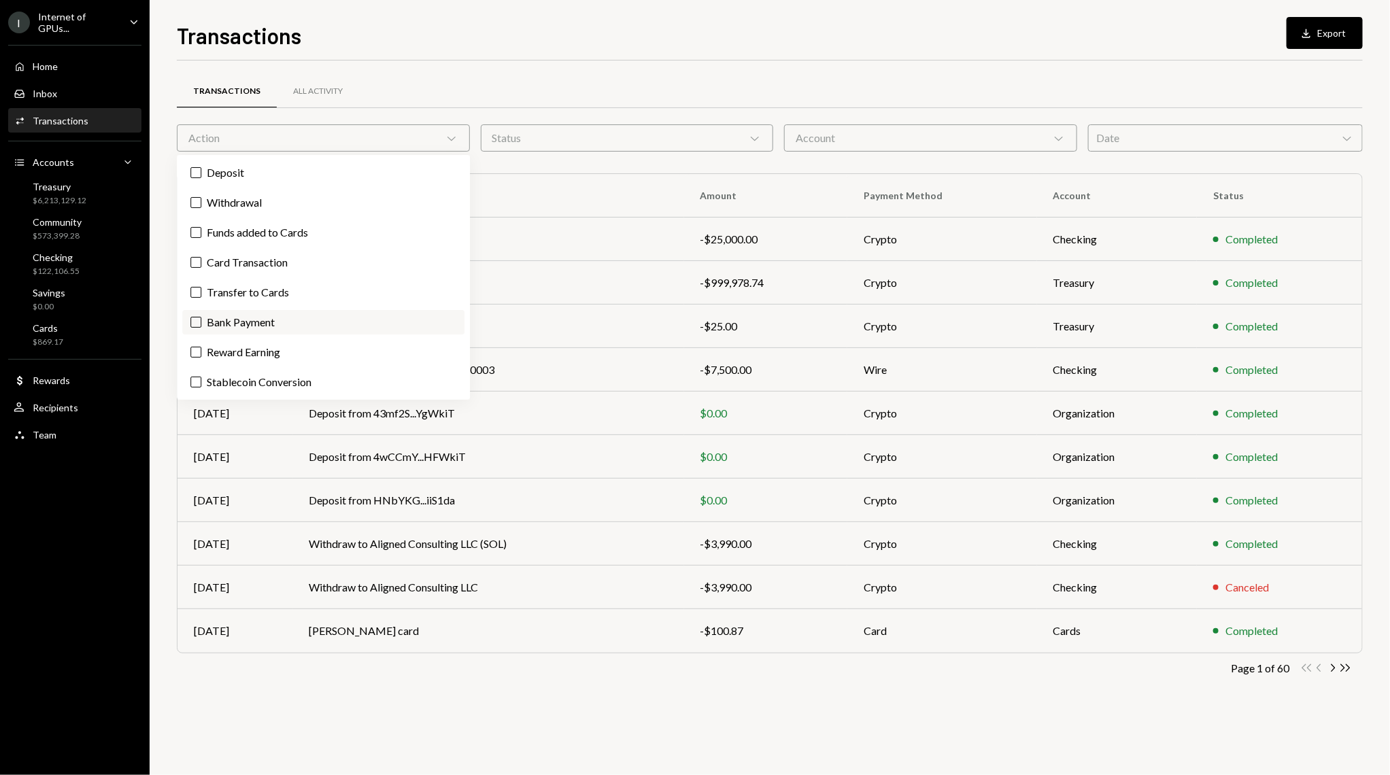
click at [277, 326] on label "Bank Payment" at bounding box center [323, 322] width 282 height 24
click at [201, 326] on button "Bank Payment" at bounding box center [195, 322] width 11 height 11
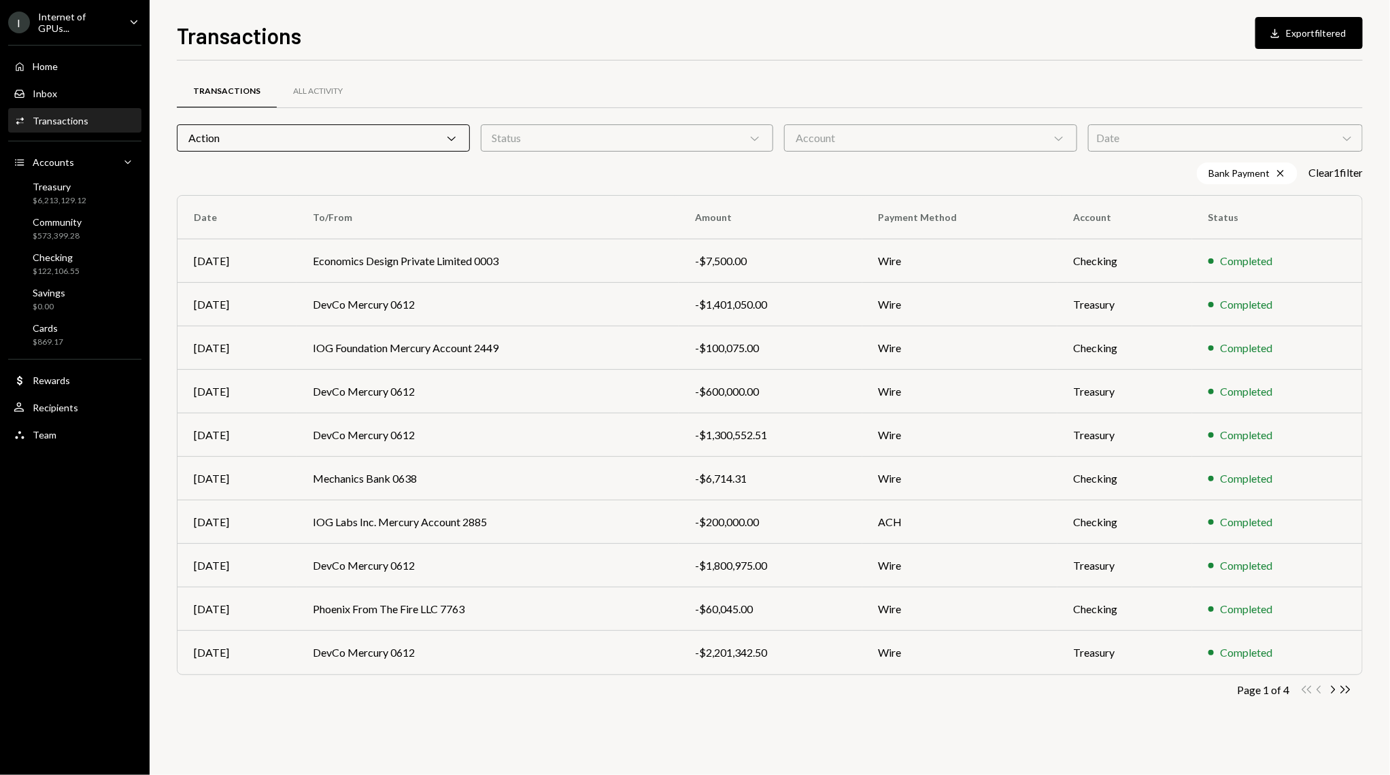
click at [592, 186] on div "Transactions All Activity Action Chevron Down Status Chevron Down Account Chevr…" at bounding box center [770, 406] width 1186 height 649
click at [485, 246] on td "Economics Design Private Limited 0003" at bounding box center [487, 261] width 382 height 44
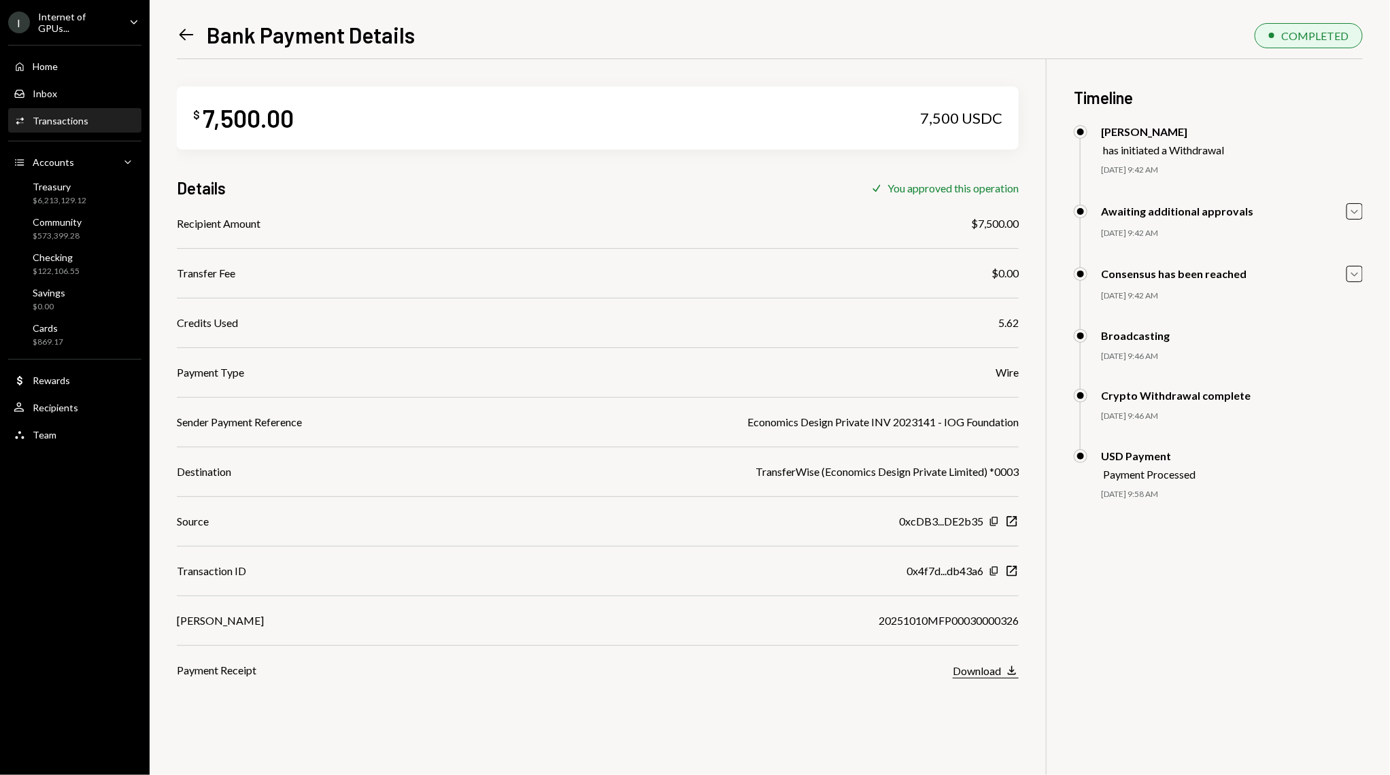
click at [973, 669] on div "Download" at bounding box center [977, 670] width 48 height 13
click at [85, 115] on div "Transactions" at bounding box center [61, 121] width 56 height 12
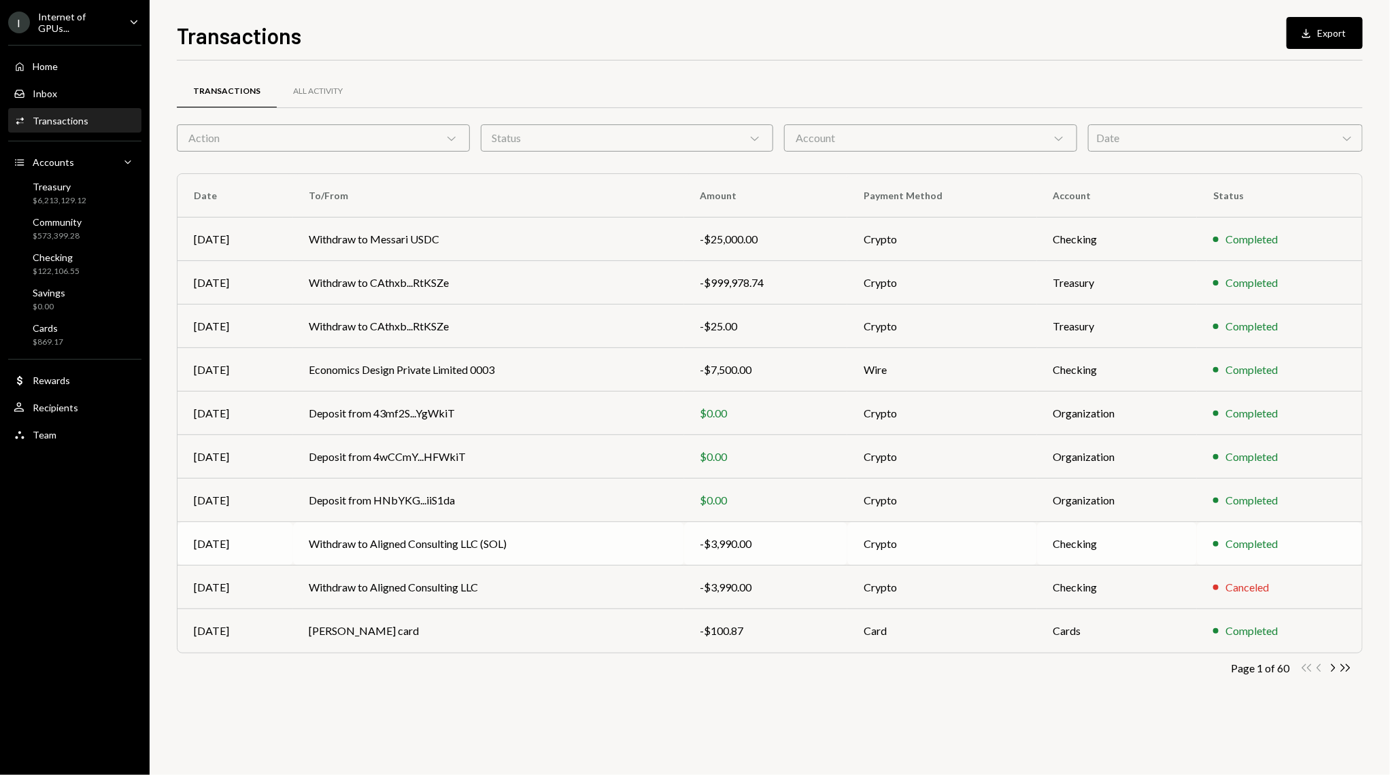
click at [451, 553] on td "Withdraw to Aligned Consulting LLC (SOL)" at bounding box center [488, 544] width 391 height 44
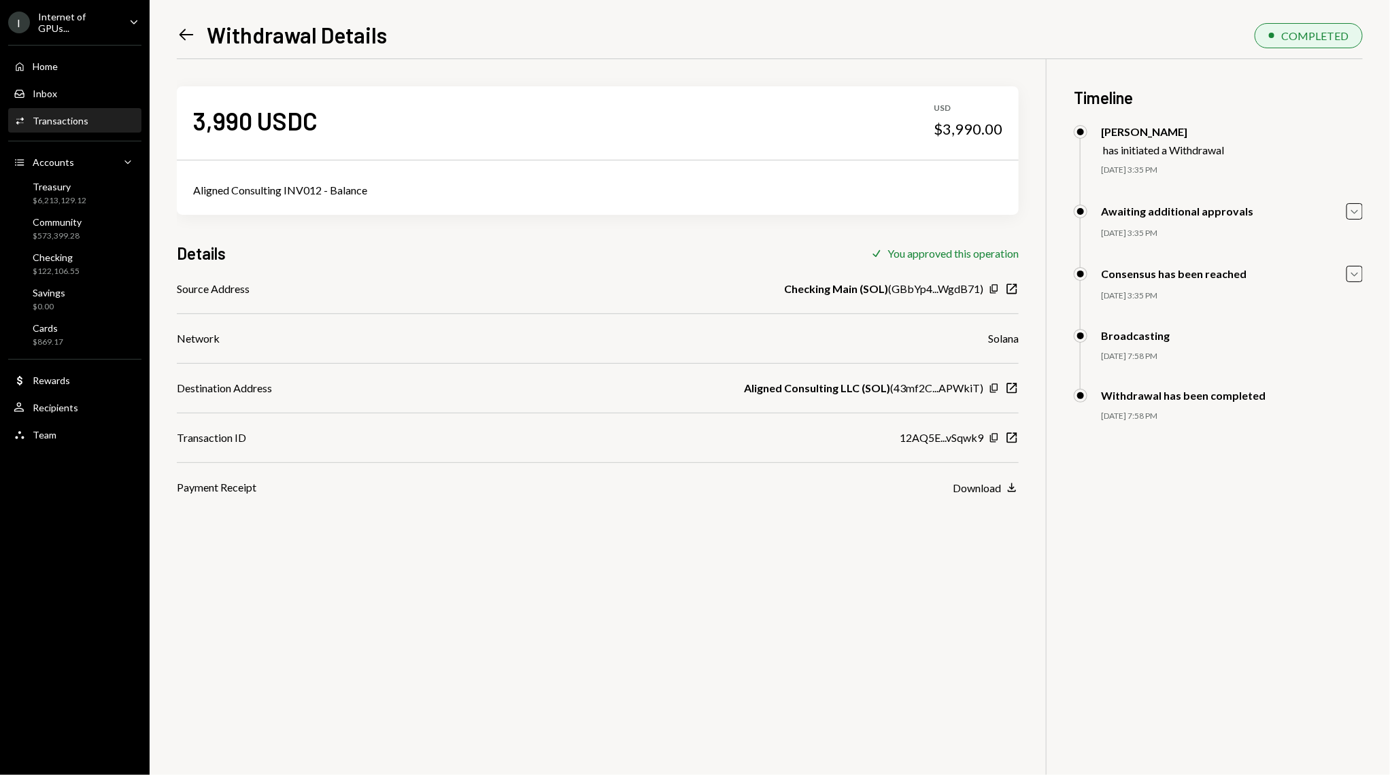
click at [1015, 447] on div "Source Address Checking Main (SOL) ( GBbYp4...WgdB71 ) Copy New Window Network …" at bounding box center [598, 388] width 842 height 215
click at [1015, 436] on icon "New Window" at bounding box center [1012, 438] width 14 height 14
click at [993, 438] on icon "button" at bounding box center [993, 438] width 7 height 9
click at [88, 115] on div "Activities Transactions" at bounding box center [75, 121] width 122 height 12
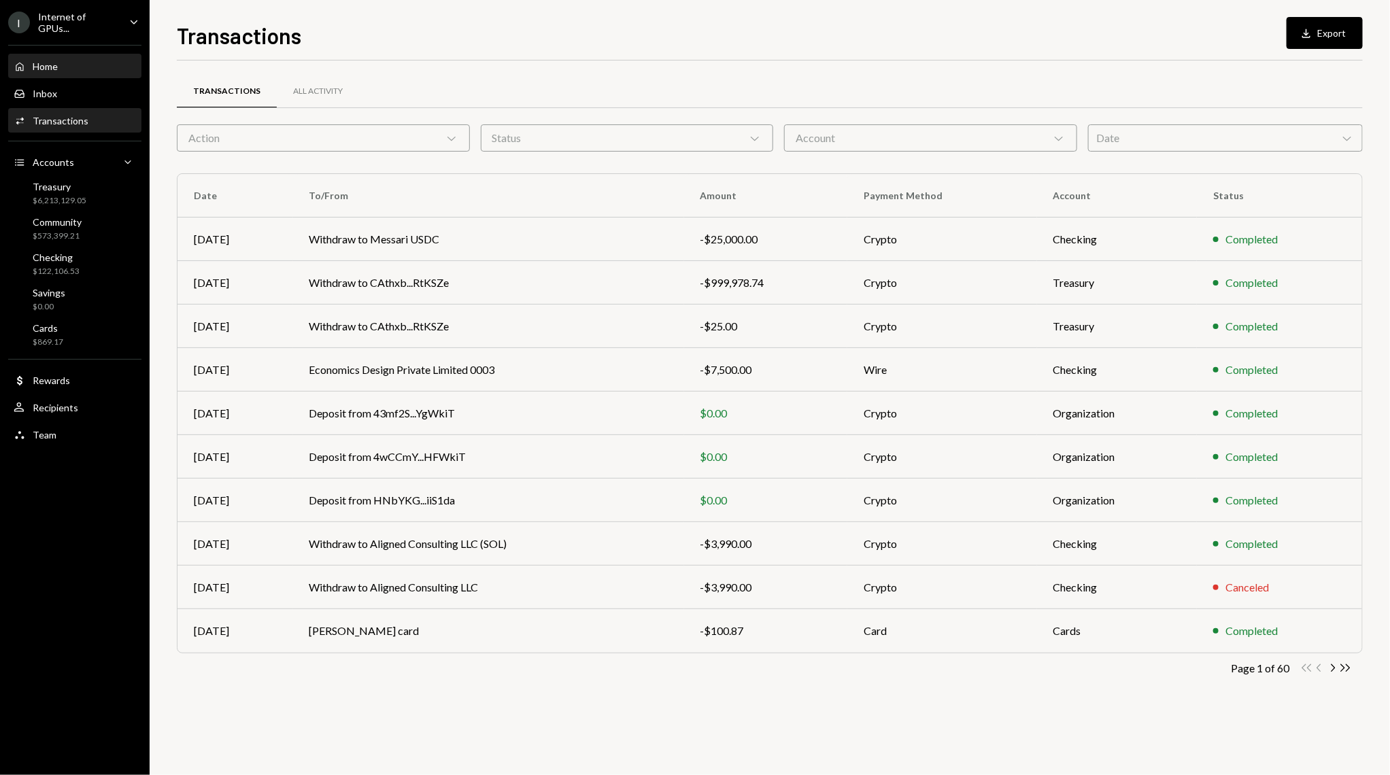
click at [54, 61] on div "Home" at bounding box center [45, 67] width 25 height 12
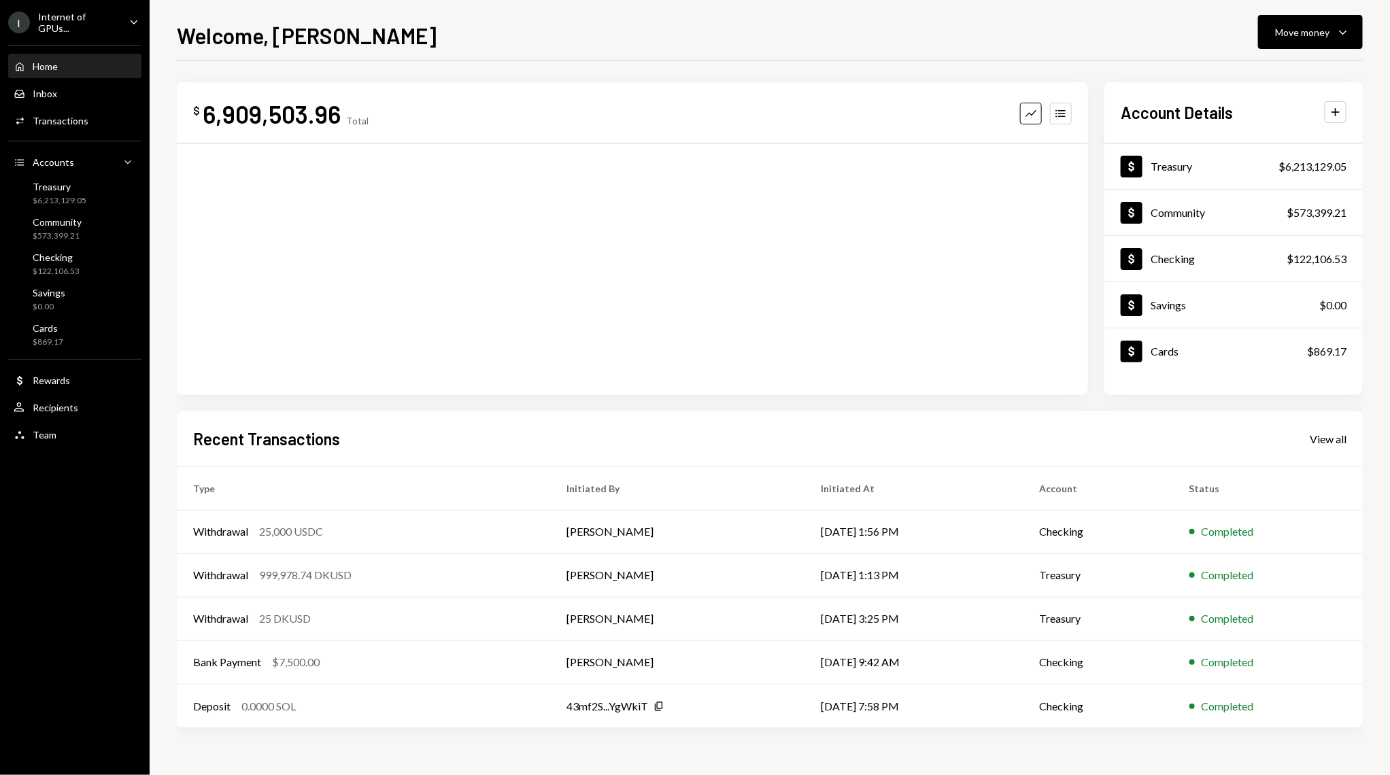
click at [118, 20] on div "I Internet of GPUs... Caret Down" at bounding box center [75, 22] width 150 height 23
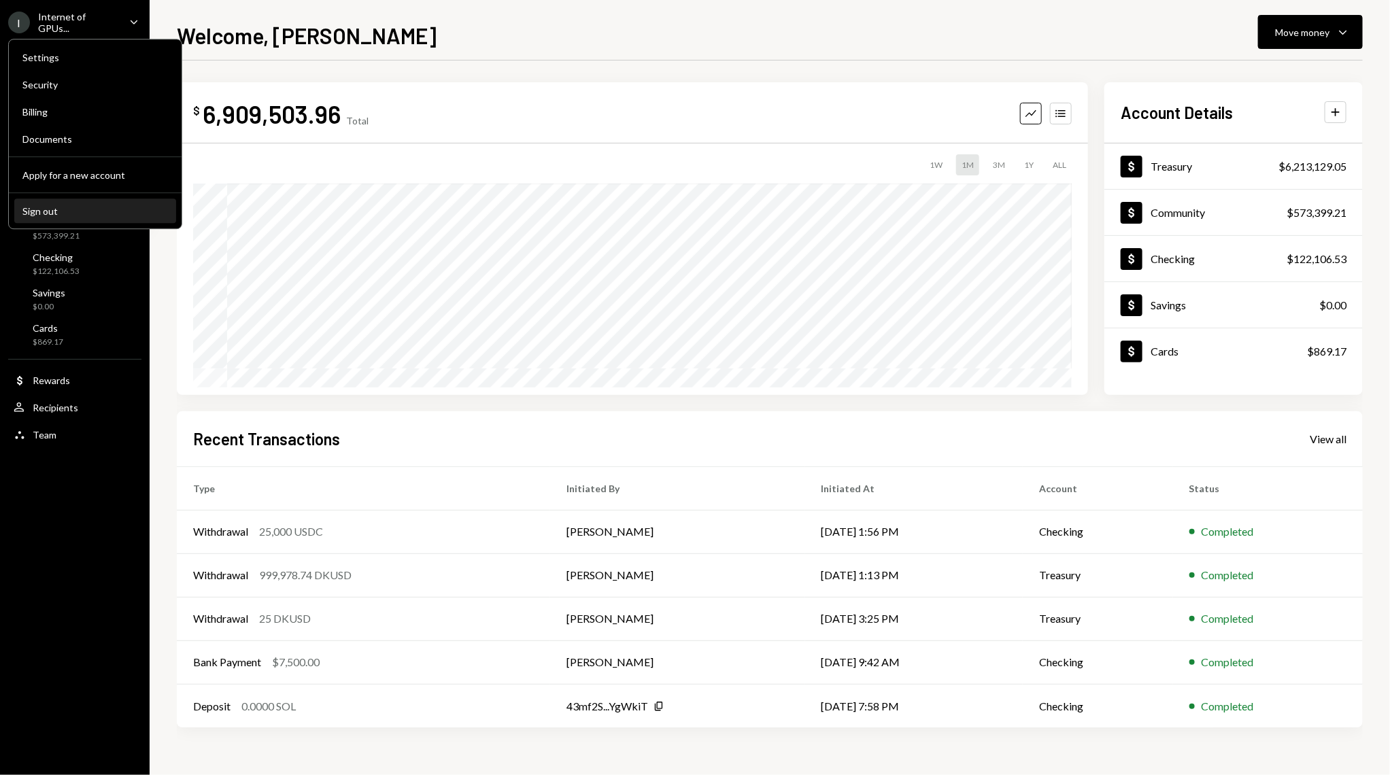
click at [79, 211] on div "Sign out" at bounding box center [95, 211] width 146 height 12
